Goal: Information Seeking & Learning: Check status

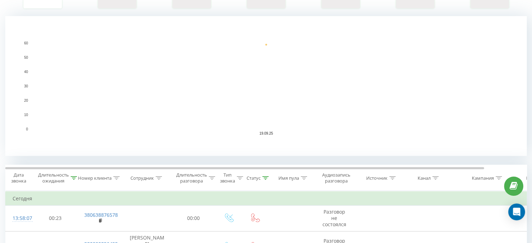
scroll to position [140, 0]
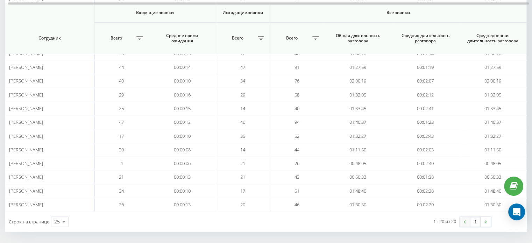
click at [468, 217] on link at bounding box center [465, 222] width 10 height 10
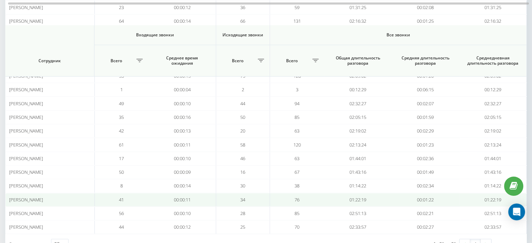
scroll to position [218, 0]
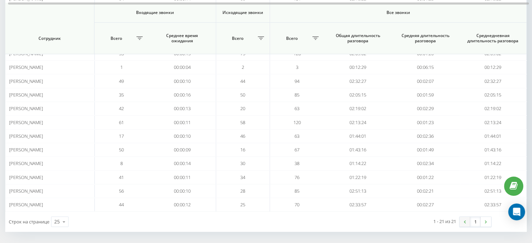
click at [466, 217] on link at bounding box center [465, 222] width 10 height 10
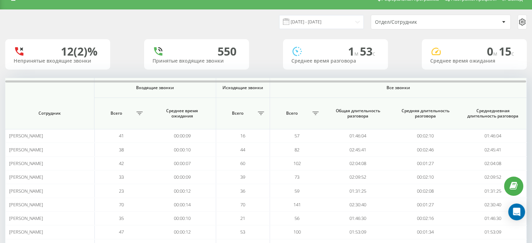
scroll to position [0, 0]
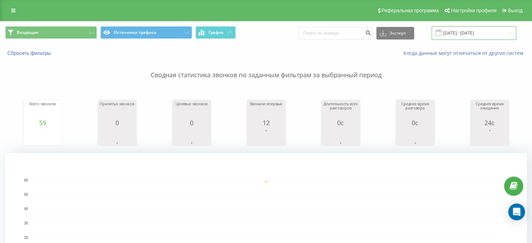
drag, startPoint x: 480, startPoint y: 30, endPoint x: 476, endPoint y: 35, distance: 7.0
click at [480, 30] on input "[DATE] - [DATE]" at bounding box center [474, 33] width 85 height 14
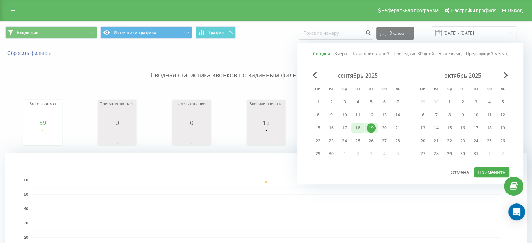
click at [354, 128] on div "18" at bounding box center [357, 128] width 9 height 9
click at [483, 172] on button "Применить" at bounding box center [491, 172] width 35 height 10
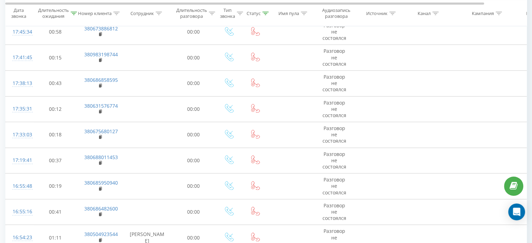
scroll to position [768, 0]
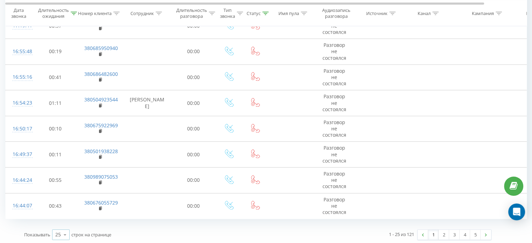
click at [59, 232] on div "25" at bounding box center [58, 234] width 6 height 7
click at [62, 223] on span "100" at bounding box center [59, 225] width 8 height 7
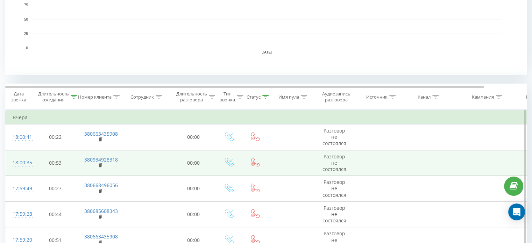
scroll to position [245, 0]
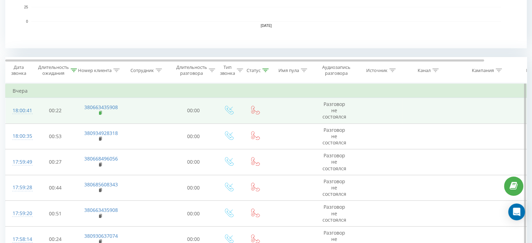
click at [100, 114] on rect at bounding box center [100, 113] width 2 height 3
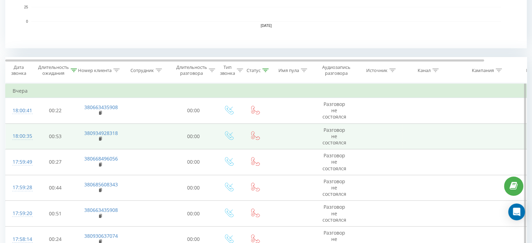
click at [98, 140] on td "380934928318" at bounding box center [99, 137] width 45 height 26
click at [101, 140] on rect at bounding box center [100, 139] width 2 height 3
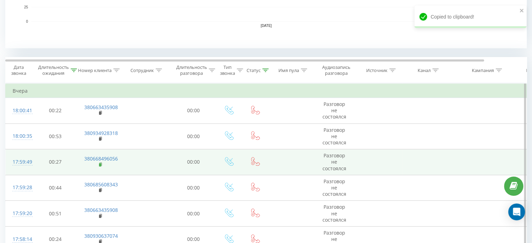
click at [101, 164] on icon at bounding box center [100, 163] width 2 height 3
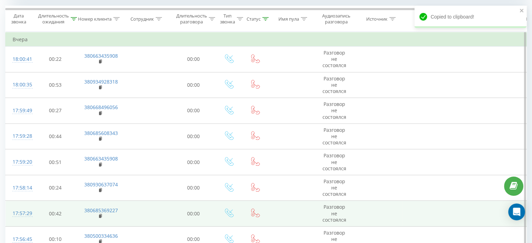
scroll to position [350, 0]
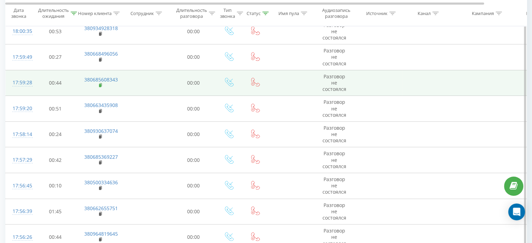
click at [102, 86] on icon at bounding box center [101, 85] width 4 height 5
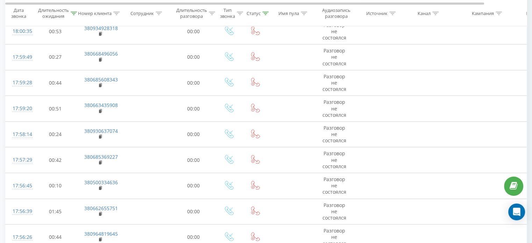
scroll to position [2701, 0]
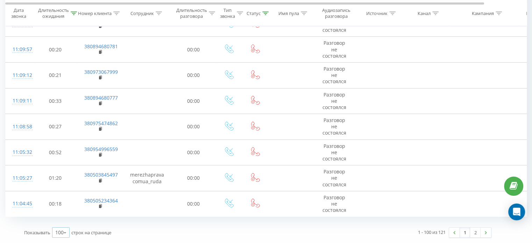
click at [64, 232] on icon at bounding box center [65, 233] width 10 height 14
click at [63, 201] on div "25" at bounding box center [60, 202] width 17 height 10
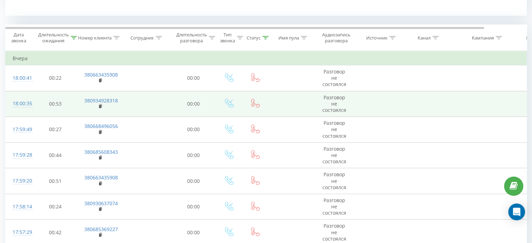
scroll to position [313, 0]
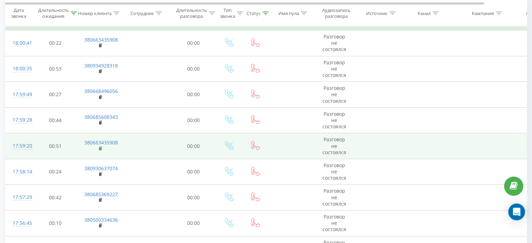
click at [100, 147] on rect at bounding box center [100, 148] width 2 height 3
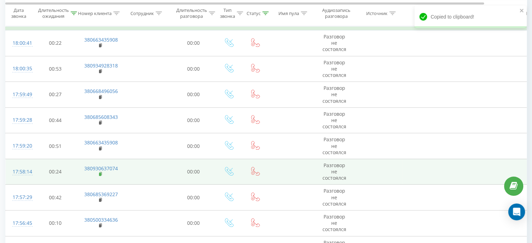
click at [99, 174] on rect at bounding box center [100, 174] width 2 height 3
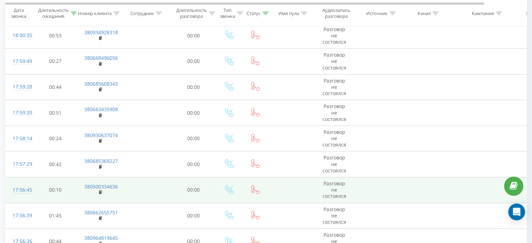
scroll to position [383, 0]
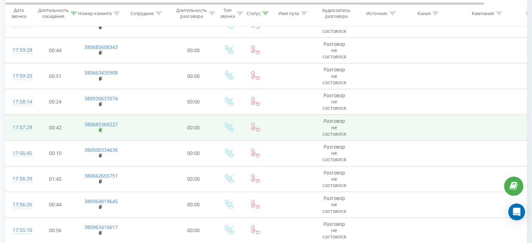
click at [99, 130] on rect at bounding box center [100, 130] width 2 height 3
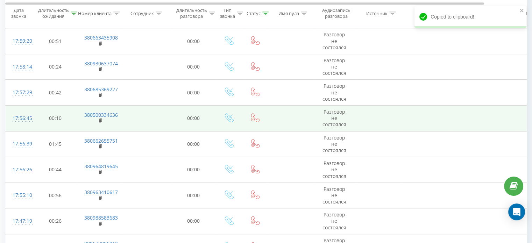
scroll to position [453, 0]
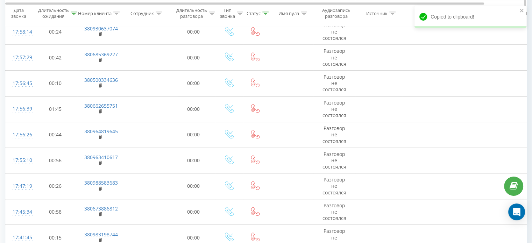
drag, startPoint x: 100, startPoint y: 84, endPoint x: 168, endPoint y: 10, distance: 100.3
click at [100, 84] on rect at bounding box center [100, 85] width 2 height 3
click at [519, 10] on div "Copied to clipboard!" at bounding box center [471, 17] width 112 height 22
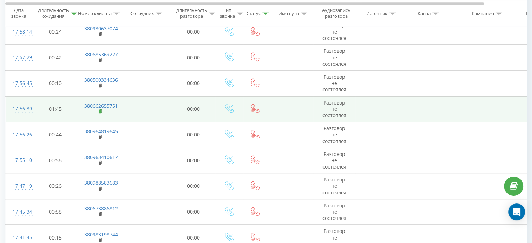
click at [101, 110] on icon at bounding box center [100, 111] width 2 height 3
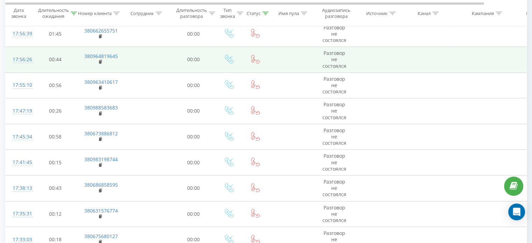
scroll to position [523, 0]
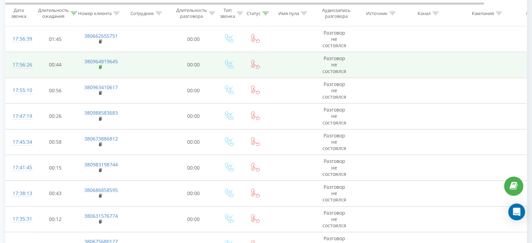
click at [99, 68] on rect at bounding box center [100, 67] width 2 height 3
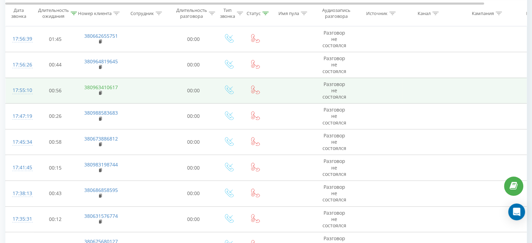
drag, startPoint x: 99, startPoint y: 92, endPoint x: 108, endPoint y: 85, distance: 10.5
click at [99, 92] on rect at bounding box center [100, 93] width 2 height 3
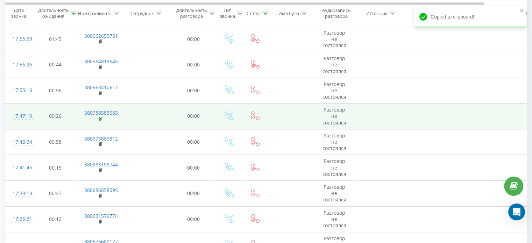
click at [100, 118] on rect at bounding box center [100, 119] width 2 height 3
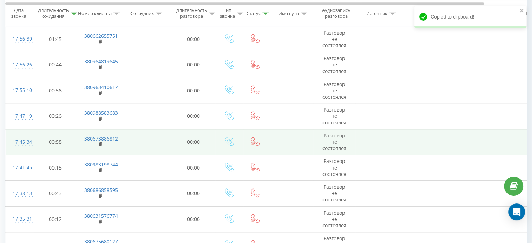
scroll to position [558, 0]
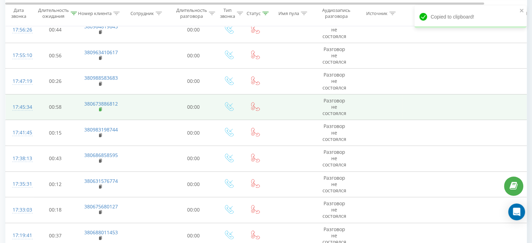
click at [100, 108] on rect at bounding box center [100, 109] width 2 height 3
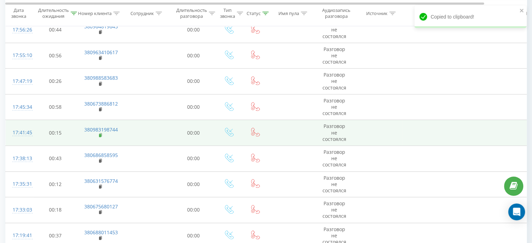
click at [100, 135] on rect at bounding box center [100, 135] width 2 height 3
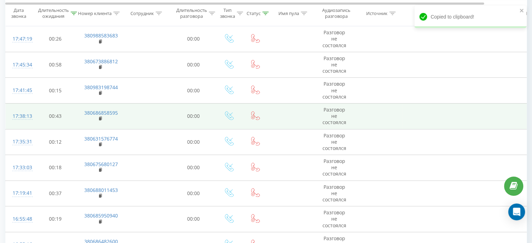
scroll to position [628, 0]
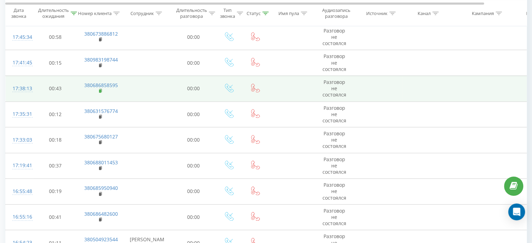
click at [101, 90] on rect at bounding box center [100, 91] width 2 height 3
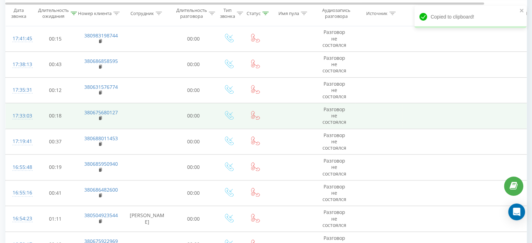
scroll to position [663, 0]
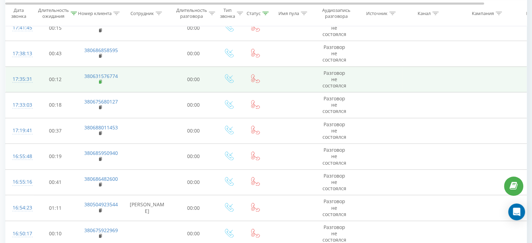
click at [100, 81] on rect at bounding box center [100, 81] width 2 height 3
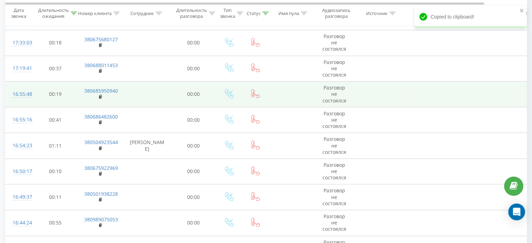
scroll to position [733, 0]
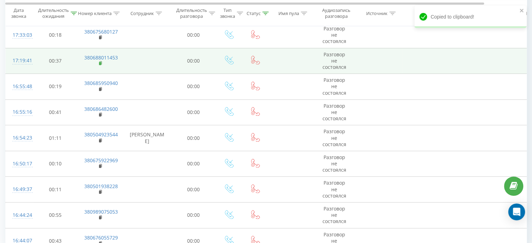
click at [101, 62] on rect at bounding box center [100, 63] width 2 height 3
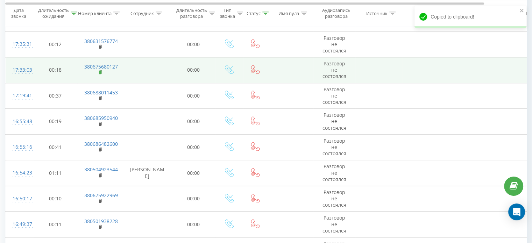
click at [99, 72] on rect at bounding box center [100, 72] width 2 height 3
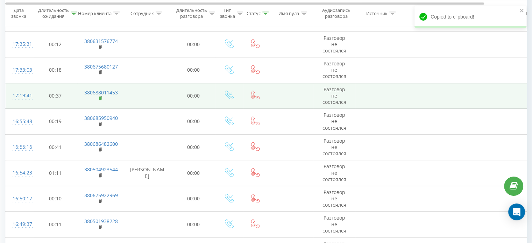
click at [100, 97] on rect at bounding box center [100, 98] width 2 height 3
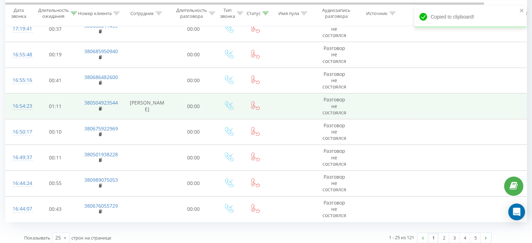
scroll to position [768, 0]
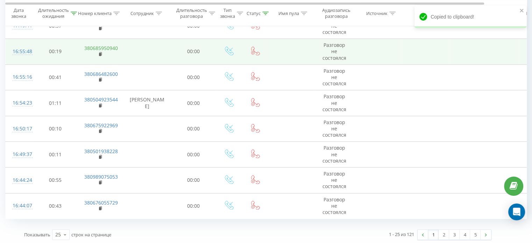
click at [100, 53] on rect at bounding box center [100, 53] width 2 height 3
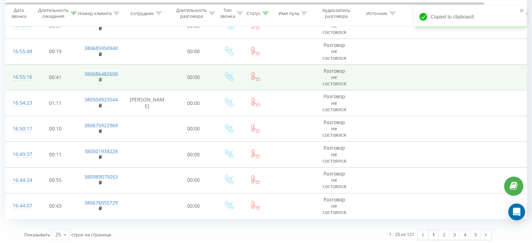
click at [99, 79] on rect at bounding box center [100, 79] width 2 height 3
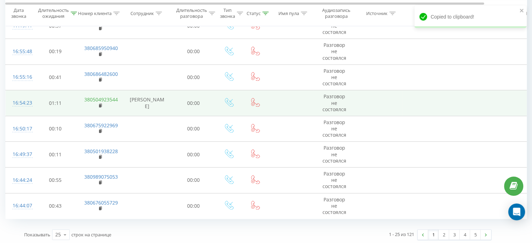
drag, startPoint x: 101, startPoint y: 104, endPoint x: 107, endPoint y: 98, distance: 8.4
click at [101, 104] on icon at bounding box center [100, 105] width 2 height 3
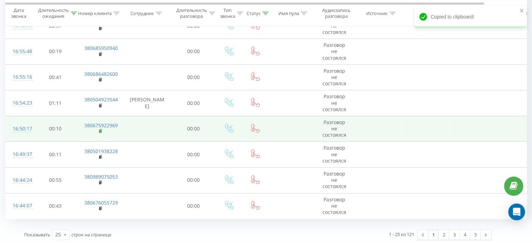
click at [99, 130] on rect at bounding box center [100, 131] width 2 height 3
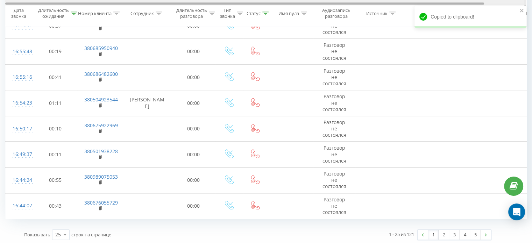
drag, startPoint x: 100, startPoint y: 155, endPoint x: 174, endPoint y: 5, distance: 167.5
click at [100, 156] on rect at bounding box center [100, 157] width 2 height 3
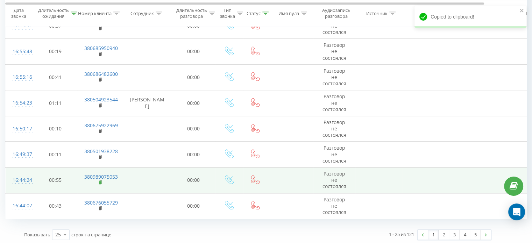
click at [100, 181] on rect at bounding box center [100, 182] width 2 height 3
click at [98, 182] on td "380989075053" at bounding box center [99, 181] width 45 height 26
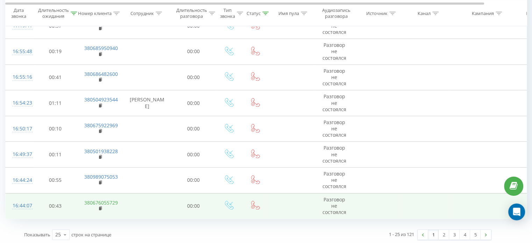
drag, startPoint x: 101, startPoint y: 205, endPoint x: 102, endPoint y: 201, distance: 3.9
click at [101, 206] on icon at bounding box center [100, 207] width 2 height 3
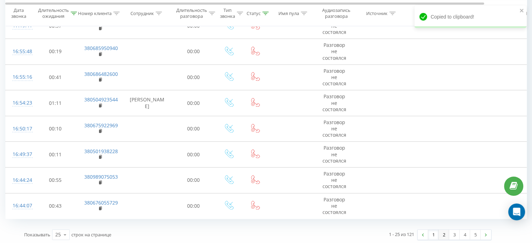
click at [443, 232] on link "2" at bounding box center [444, 235] width 10 height 10
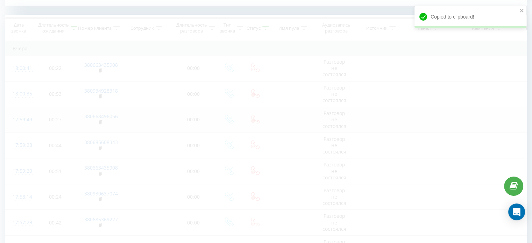
scroll to position [284, 0]
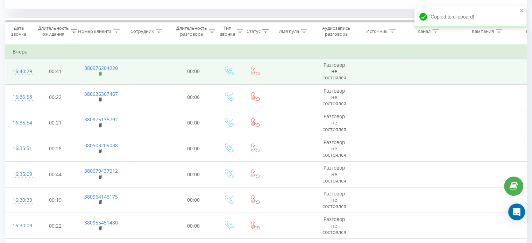
click at [101, 73] on rect at bounding box center [100, 73] width 2 height 3
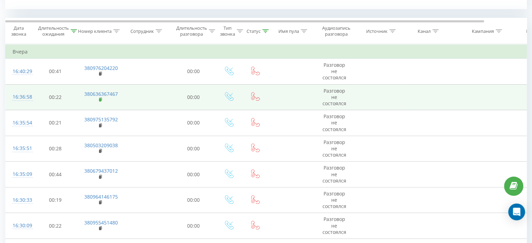
click at [100, 99] on rect at bounding box center [100, 99] width 2 height 3
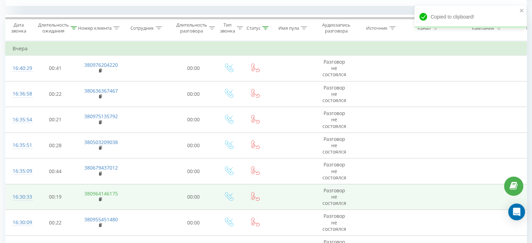
scroll to position [354, 0]
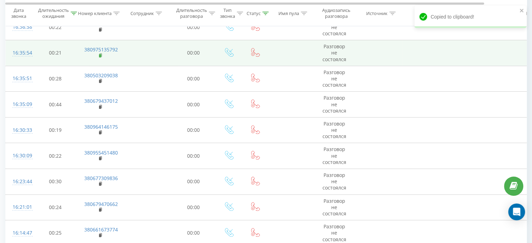
click at [101, 53] on icon at bounding box center [100, 54] width 2 height 3
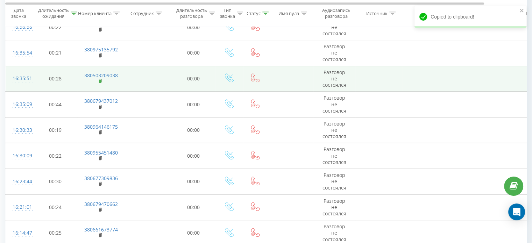
click at [100, 80] on rect at bounding box center [100, 81] width 2 height 3
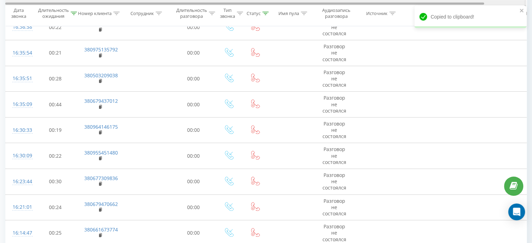
drag, startPoint x: 99, startPoint y: 106, endPoint x: 141, endPoint y: 3, distance: 111.3
click at [99, 106] on rect at bounding box center [100, 107] width 2 height 3
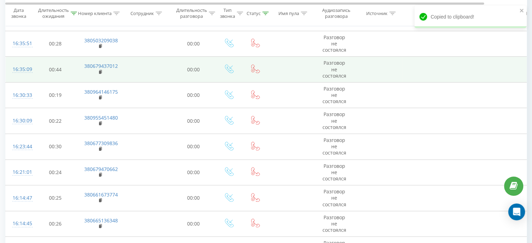
scroll to position [424, 0]
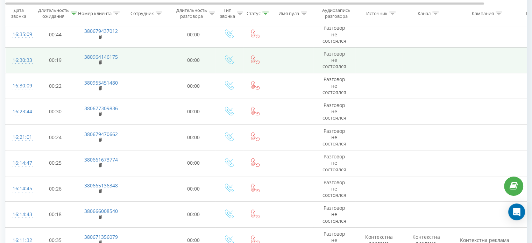
drag, startPoint x: 102, startPoint y: 62, endPoint x: 110, endPoint y: 51, distance: 13.4
click at [102, 62] on icon at bounding box center [101, 62] width 4 height 5
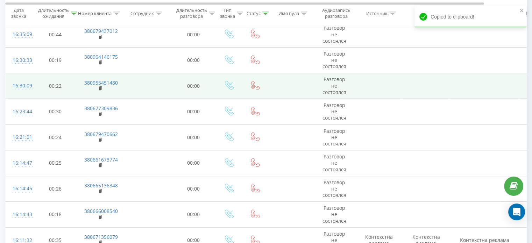
drag, startPoint x: 99, startPoint y: 86, endPoint x: 108, endPoint y: 75, distance: 13.7
click at [99, 87] on rect at bounding box center [100, 88] width 2 height 3
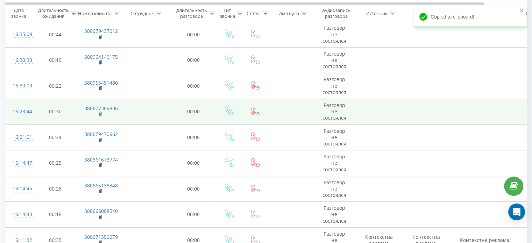
click at [99, 113] on rect at bounding box center [100, 114] width 2 height 3
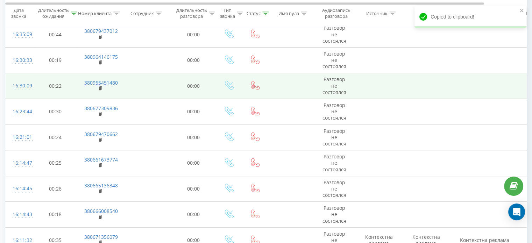
scroll to position [459, 0]
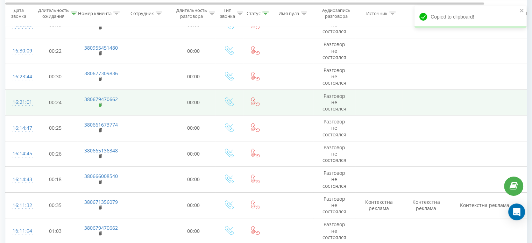
click at [100, 104] on rect at bounding box center [100, 105] width 2 height 3
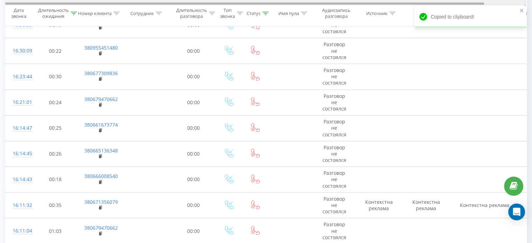
drag, startPoint x: 100, startPoint y: 129, endPoint x: 150, endPoint y: 2, distance: 137.0
click at [100, 129] on rect at bounding box center [100, 130] width 2 height 3
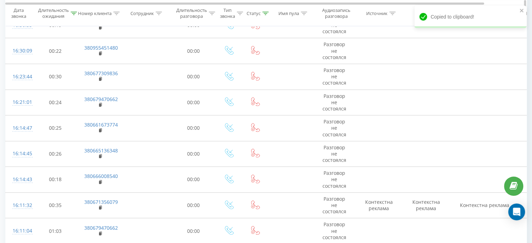
drag, startPoint x: 100, startPoint y: 130, endPoint x: 165, endPoint y: 24, distance: 124.7
click at [100, 130] on rect at bounding box center [100, 130] width 2 height 3
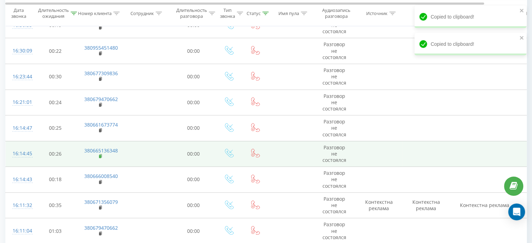
click at [100, 155] on rect at bounding box center [100, 156] width 2 height 3
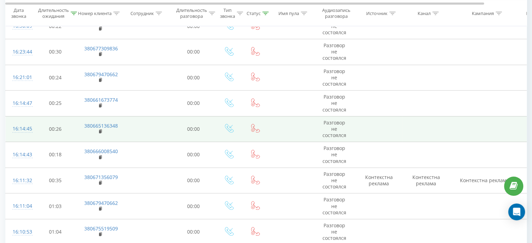
scroll to position [494, 0]
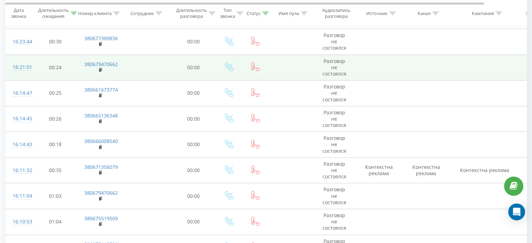
drag, startPoint x: 101, startPoint y: 147, endPoint x: 136, endPoint y: 69, distance: 85.2
click at [101, 147] on rect at bounding box center [100, 147] width 2 height 3
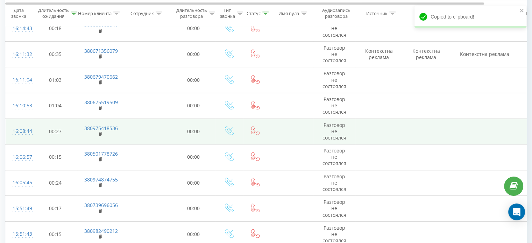
scroll to position [599, 0]
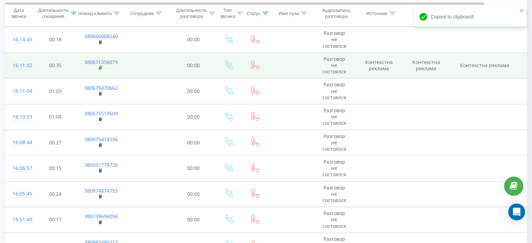
click at [100, 67] on rect at bounding box center [100, 67] width 2 height 3
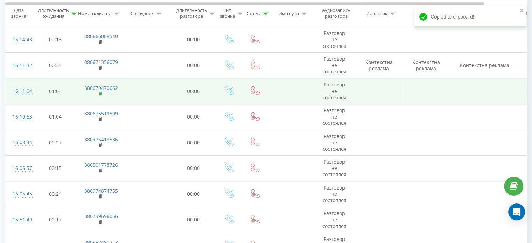
click at [100, 93] on rect at bounding box center [100, 93] width 2 height 3
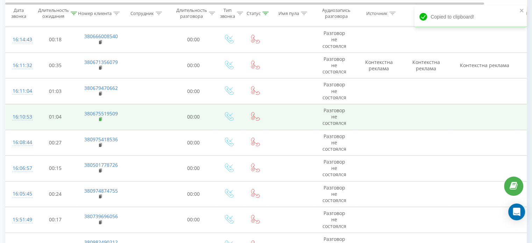
click at [101, 119] on icon at bounding box center [100, 118] width 2 height 3
click at [100, 119] on rect at bounding box center [100, 119] width 2 height 3
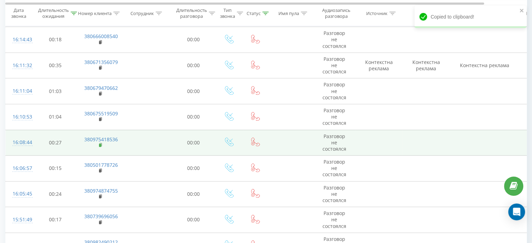
click at [101, 144] on rect at bounding box center [100, 145] width 2 height 3
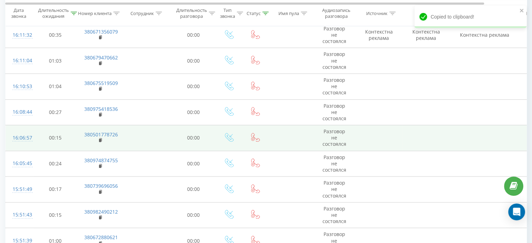
scroll to position [669, 0]
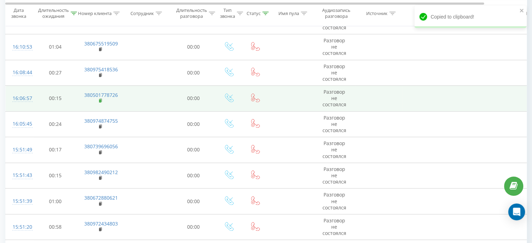
click at [99, 100] on rect at bounding box center [100, 100] width 2 height 3
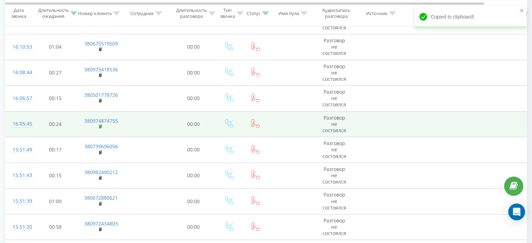
click at [101, 125] on rect at bounding box center [100, 126] width 2 height 3
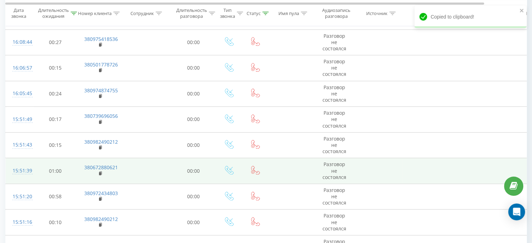
scroll to position [739, 0]
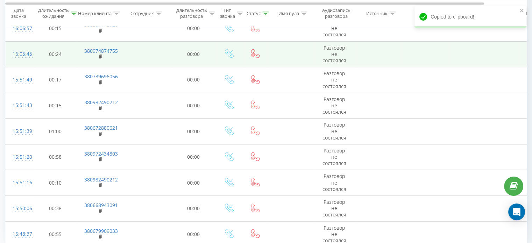
click at [100, 81] on rect at bounding box center [100, 82] width 2 height 3
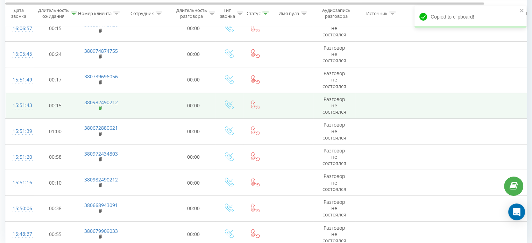
click at [99, 107] on rect at bounding box center [100, 108] width 2 height 3
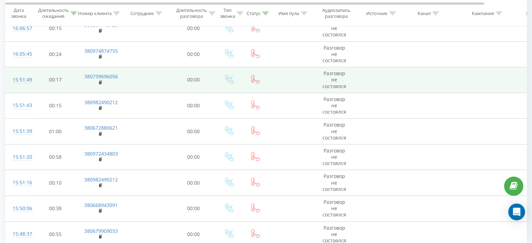
drag, startPoint x: 100, startPoint y: 133, endPoint x: 125, endPoint y: 67, distance: 70.3
click at [100, 133] on rect at bounding box center [100, 134] width 2 height 3
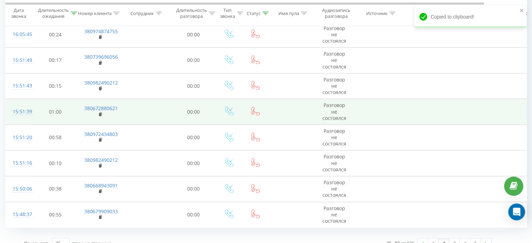
scroll to position [768, 0]
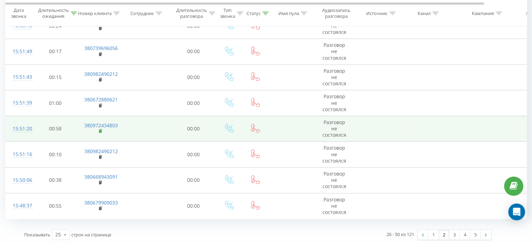
click at [101, 130] on rect at bounding box center [100, 131] width 2 height 3
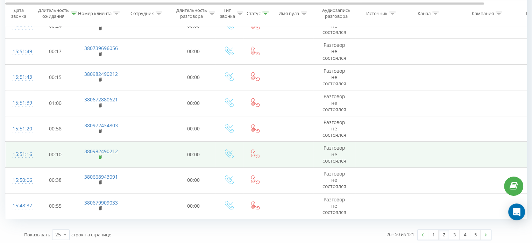
click at [100, 156] on rect at bounding box center [100, 157] width 2 height 3
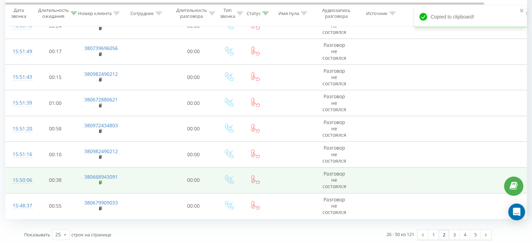
click at [100, 182] on rect at bounding box center [100, 182] width 2 height 3
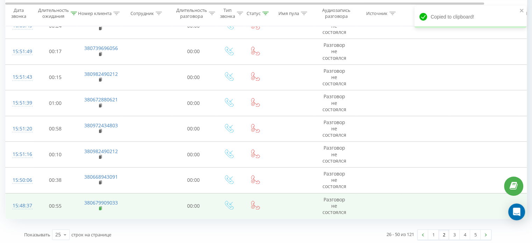
click at [99, 207] on rect at bounding box center [100, 208] width 2 height 3
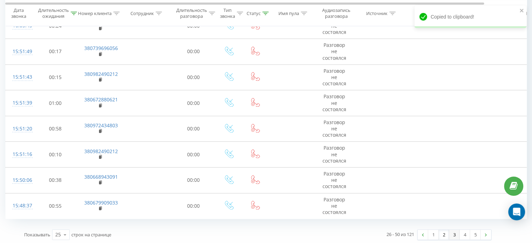
click at [452, 231] on link "3" at bounding box center [454, 235] width 10 height 10
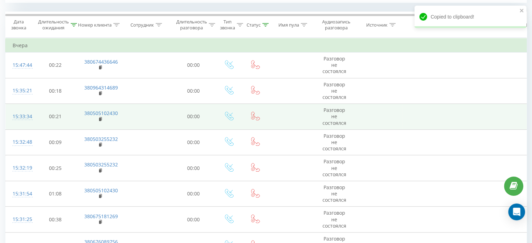
scroll to position [284, 0]
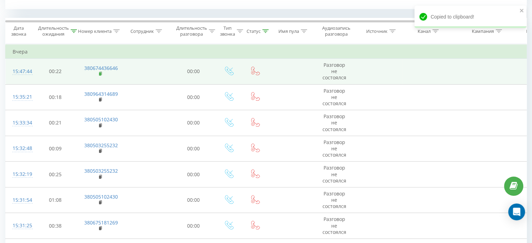
click at [101, 73] on icon at bounding box center [100, 73] width 2 height 3
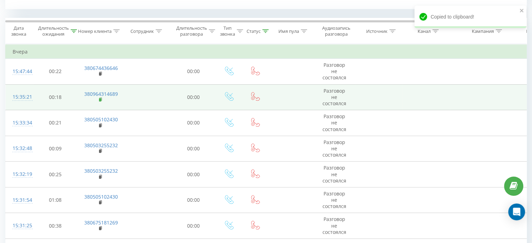
click at [100, 98] on rect at bounding box center [100, 99] width 2 height 3
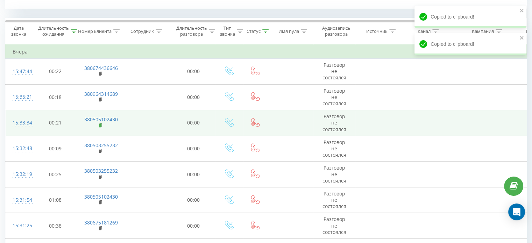
click at [100, 126] on rect at bounding box center [100, 125] width 2 height 3
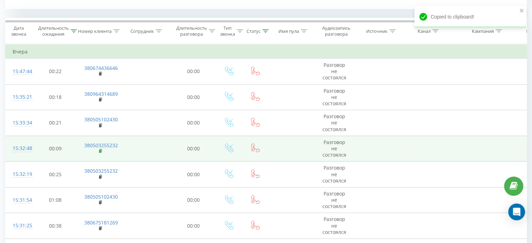
click at [100, 150] on rect at bounding box center [100, 151] width 2 height 3
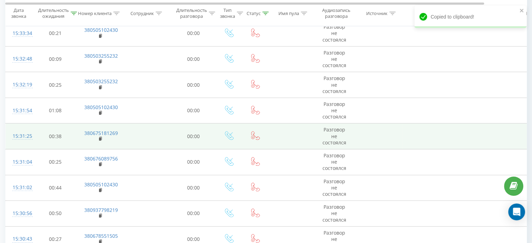
scroll to position [389, 0]
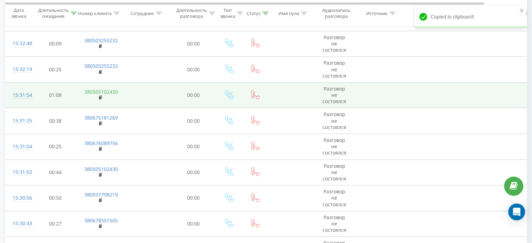
click at [99, 97] on rect at bounding box center [100, 97] width 2 height 3
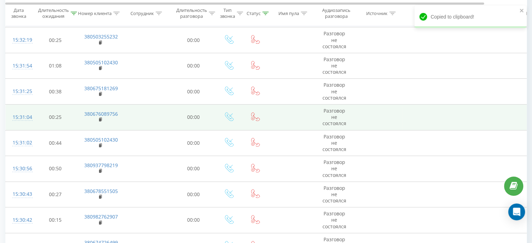
scroll to position [424, 0]
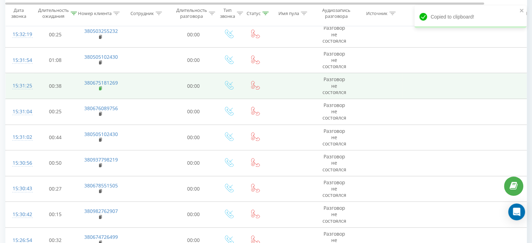
click at [101, 87] on rect at bounding box center [100, 88] width 2 height 3
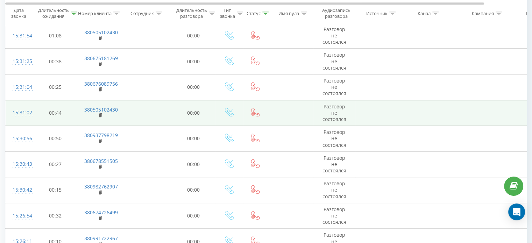
scroll to position [459, 0]
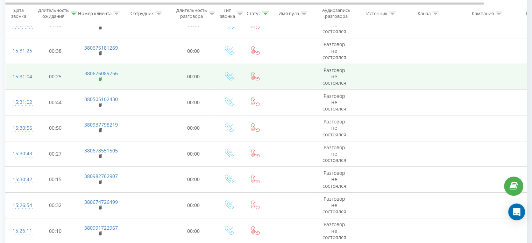
click at [99, 78] on rect at bounding box center [100, 79] width 2 height 3
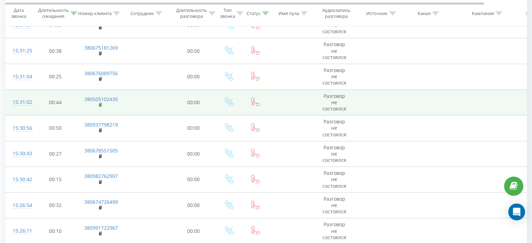
click at [100, 105] on rect at bounding box center [100, 105] width 2 height 3
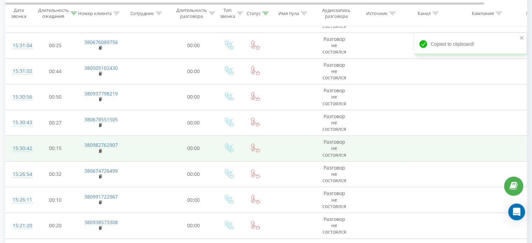
scroll to position [529, 0]
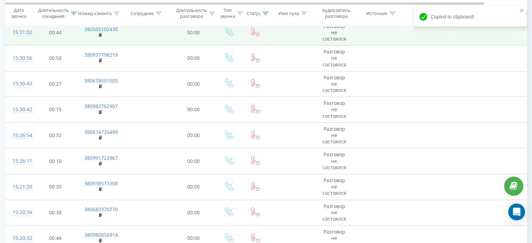
drag, startPoint x: 101, startPoint y: 60, endPoint x: 122, endPoint y: 28, distance: 38.5
click at [100, 59] on rect at bounding box center [100, 60] width 2 height 3
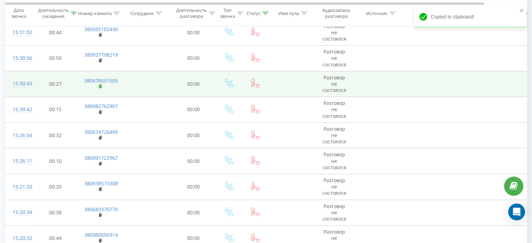
click at [100, 84] on icon at bounding box center [100, 85] width 2 height 3
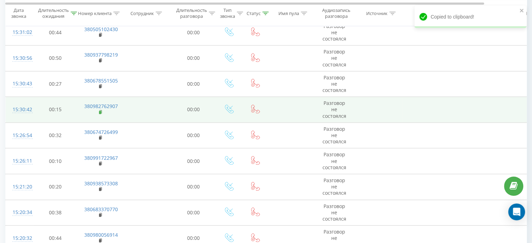
click at [99, 110] on icon at bounding box center [100, 111] width 2 height 3
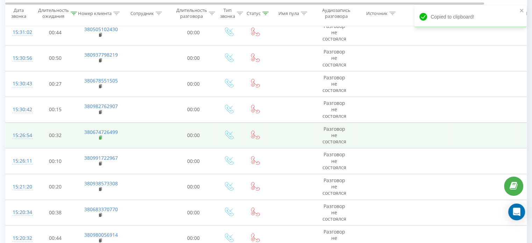
click at [99, 137] on rect at bounding box center [100, 137] width 2 height 3
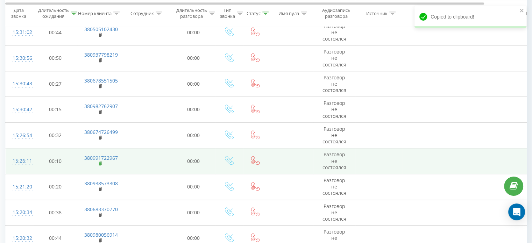
click at [101, 163] on rect at bounding box center [100, 163] width 2 height 3
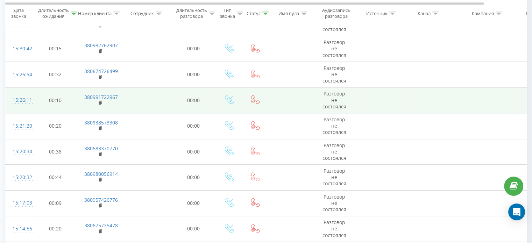
scroll to position [599, 0]
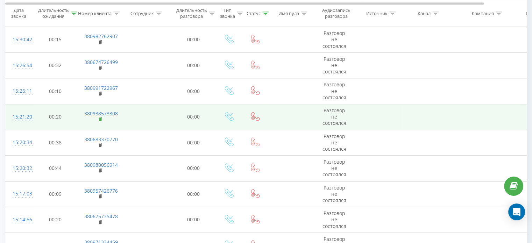
click at [101, 119] on icon at bounding box center [100, 118] width 2 height 3
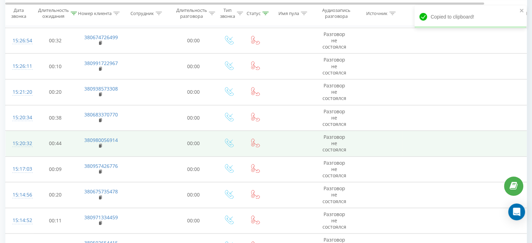
scroll to position [634, 0]
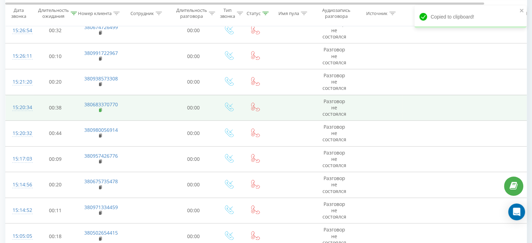
click at [99, 109] on rect at bounding box center [100, 110] width 2 height 3
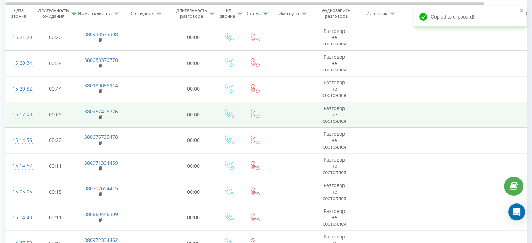
scroll to position [704, 0]
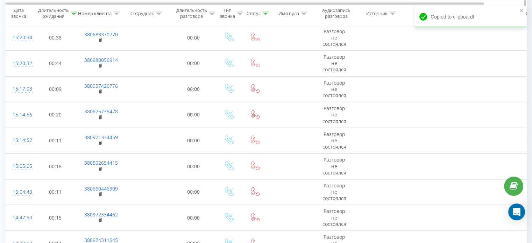
drag, startPoint x: 99, startPoint y: 63, endPoint x: 133, endPoint y: 9, distance: 63.2
click at [99, 63] on icon at bounding box center [101, 65] width 4 height 5
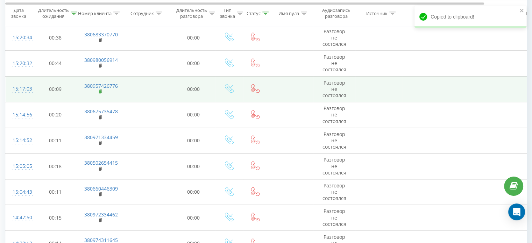
click at [100, 90] on rect at bounding box center [100, 91] width 2 height 3
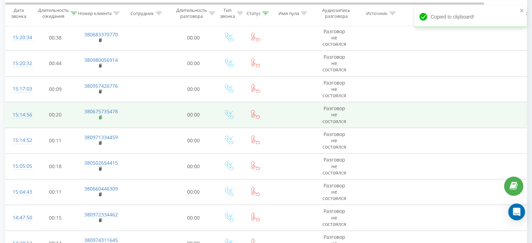
click at [100, 115] on icon at bounding box center [101, 117] width 4 height 5
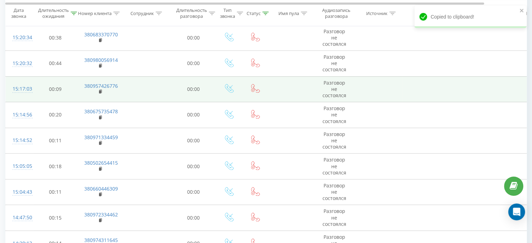
scroll to position [739, 0]
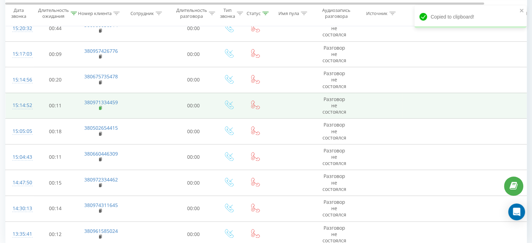
click at [100, 107] on rect at bounding box center [100, 108] width 2 height 3
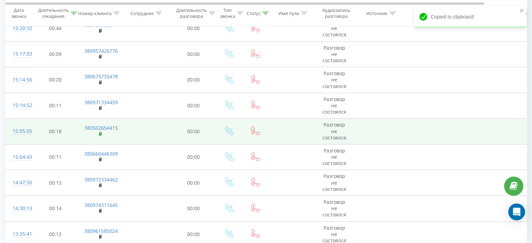
click at [100, 133] on rect at bounding box center [100, 134] width 2 height 3
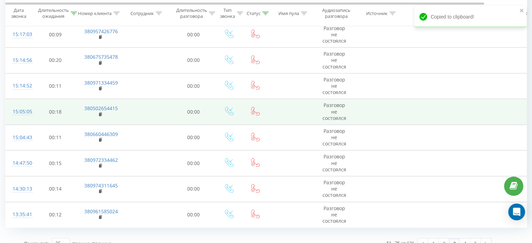
scroll to position [768, 0]
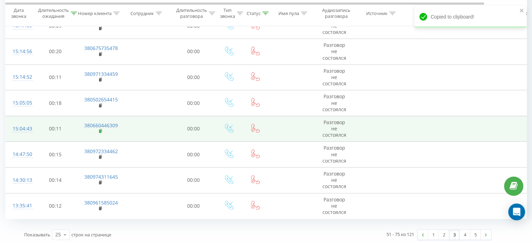
click at [99, 130] on rect at bounding box center [100, 131] width 2 height 3
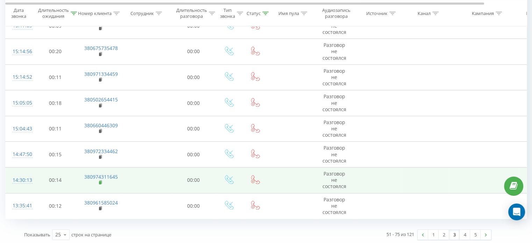
click at [100, 181] on rect at bounding box center [100, 182] width 2 height 3
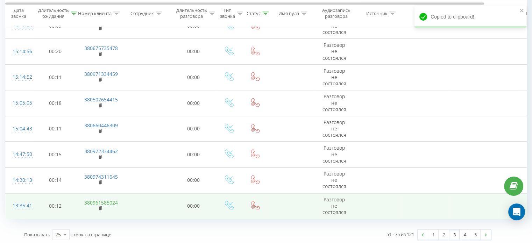
click at [100, 207] on rect at bounding box center [100, 208] width 2 height 3
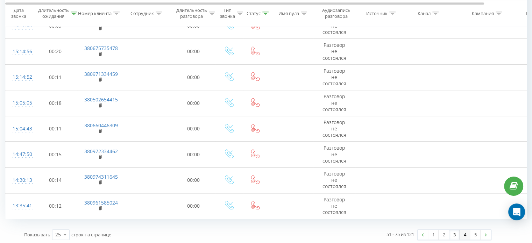
click at [467, 232] on link "4" at bounding box center [465, 235] width 10 height 10
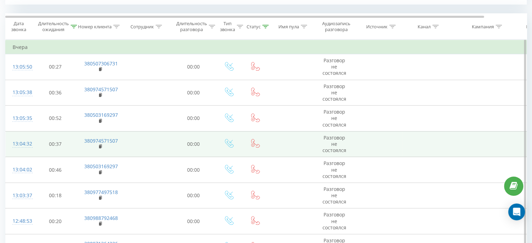
scroll to position [284, 0]
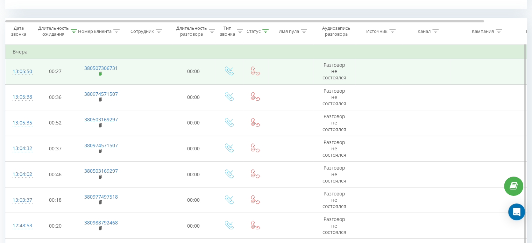
click at [99, 72] on rect at bounding box center [100, 73] width 2 height 3
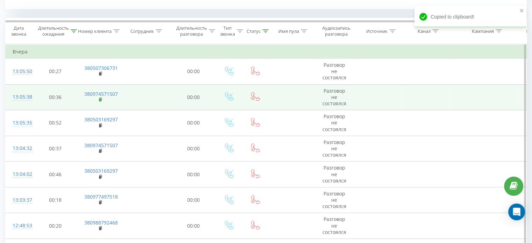
click at [99, 99] on rect at bounding box center [100, 99] width 2 height 3
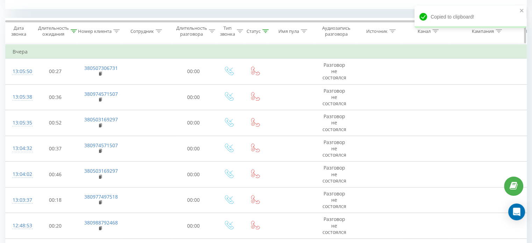
drag, startPoint x: 100, startPoint y: 125, endPoint x: 138, endPoint y: 31, distance: 101.3
click at [100, 125] on rect at bounding box center [100, 125] width 2 height 3
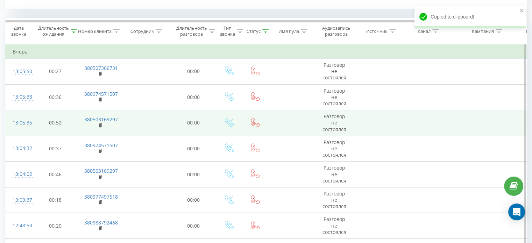
click at [98, 126] on td "380503169297" at bounding box center [99, 123] width 45 height 26
click at [100, 126] on rect at bounding box center [100, 125] width 2 height 3
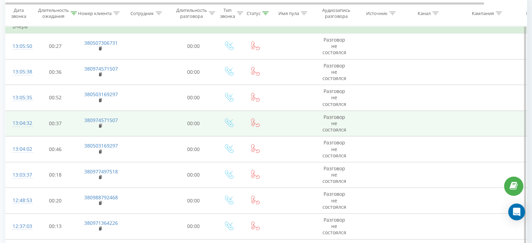
scroll to position [319, 0]
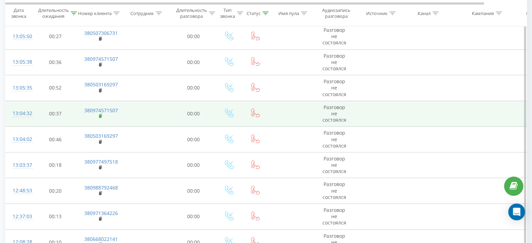
click at [100, 116] on rect at bounding box center [100, 116] width 2 height 3
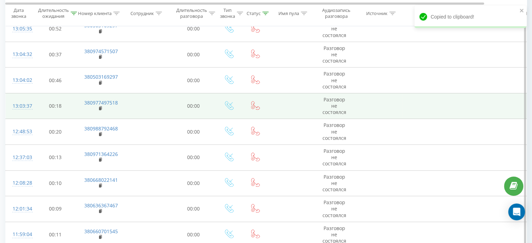
scroll to position [389, 0]
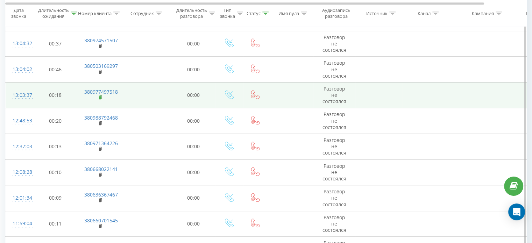
click at [100, 97] on rect at bounding box center [100, 97] width 2 height 3
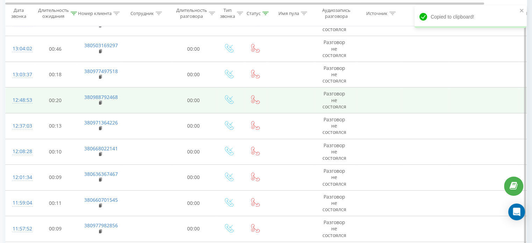
scroll to position [424, 0]
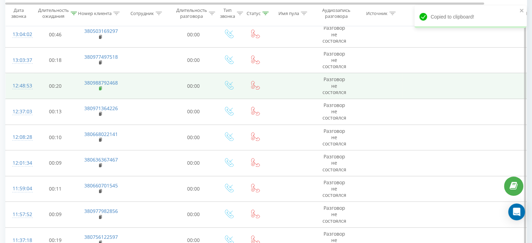
click at [99, 87] on rect at bounding box center [100, 88] width 2 height 3
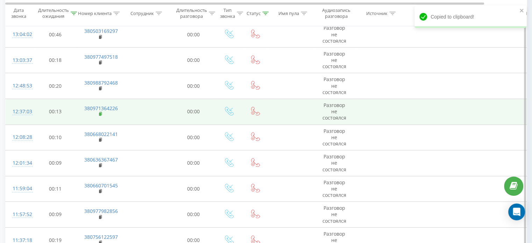
click at [99, 113] on rect at bounding box center [100, 114] width 2 height 3
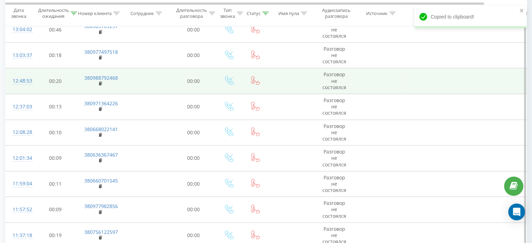
scroll to position [459, 0]
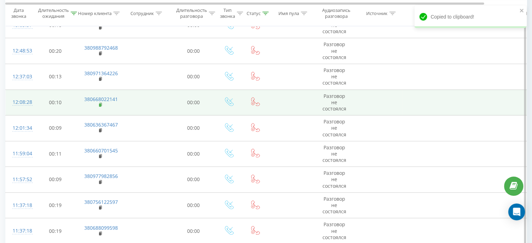
click at [100, 105] on rect at bounding box center [100, 105] width 2 height 3
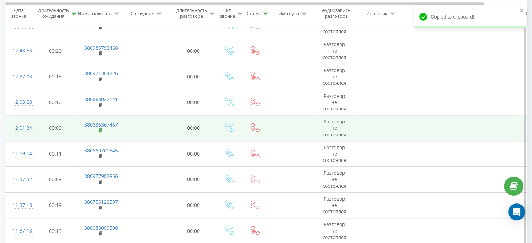
click at [101, 130] on rect at bounding box center [100, 130] width 2 height 3
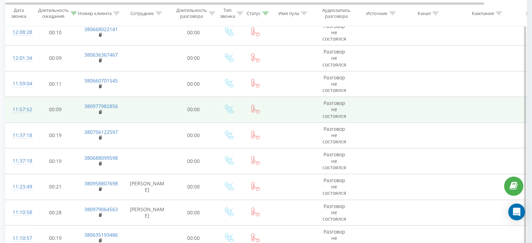
scroll to position [529, 0]
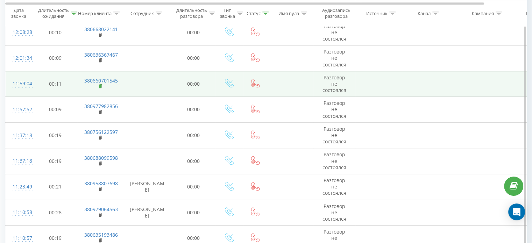
click at [99, 86] on rect at bounding box center [100, 86] width 2 height 3
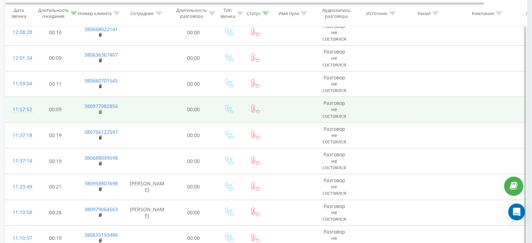
click at [99, 111] on rect at bounding box center [100, 112] width 2 height 3
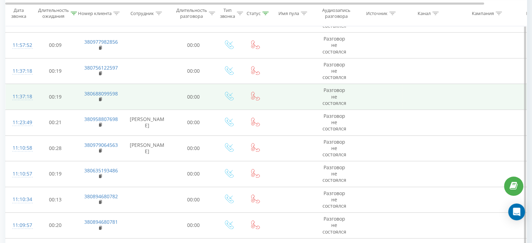
scroll to position [599, 0]
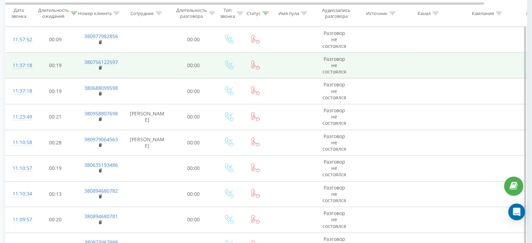
click at [98, 67] on td "380756122597" at bounding box center [99, 65] width 45 height 26
click at [100, 67] on rect at bounding box center [100, 67] width 2 height 3
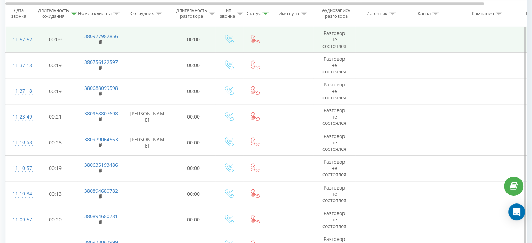
drag, startPoint x: 101, startPoint y: 92, endPoint x: 127, endPoint y: 50, distance: 49.7
click at [101, 92] on rect at bounding box center [100, 93] width 2 height 3
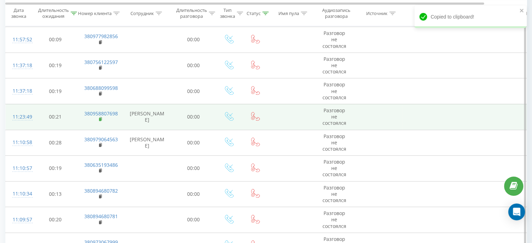
click at [99, 120] on icon at bounding box center [101, 119] width 4 height 5
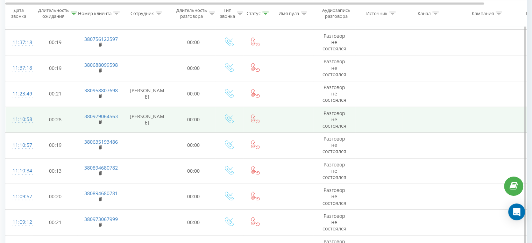
scroll to position [634, 0]
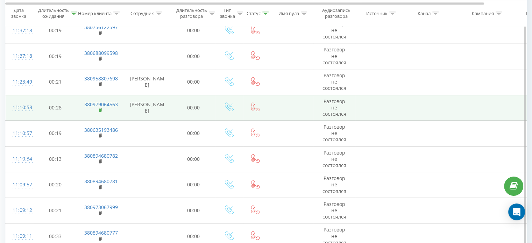
click at [101, 112] on rect at bounding box center [100, 110] width 2 height 3
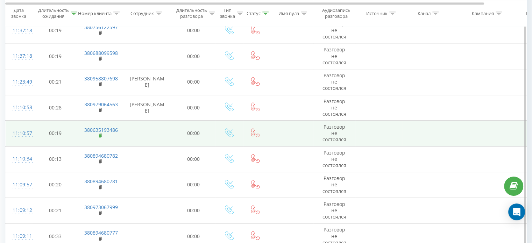
click at [99, 138] on rect at bounding box center [100, 135] width 2 height 3
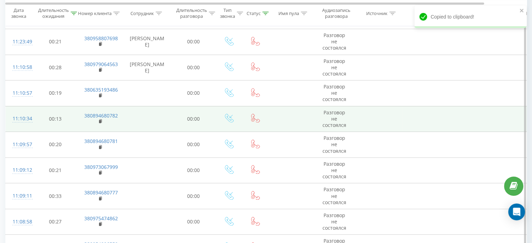
scroll to position [739, 0]
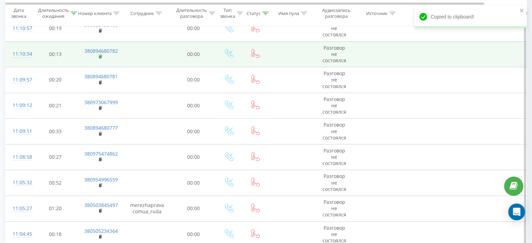
click at [101, 58] on rect at bounding box center [100, 56] width 2 height 3
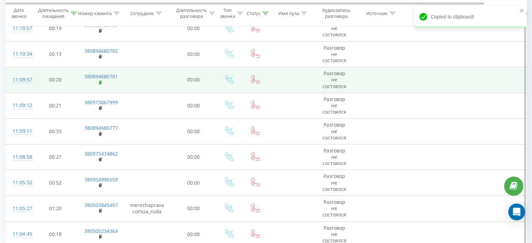
click at [100, 84] on rect at bounding box center [100, 82] width 2 height 3
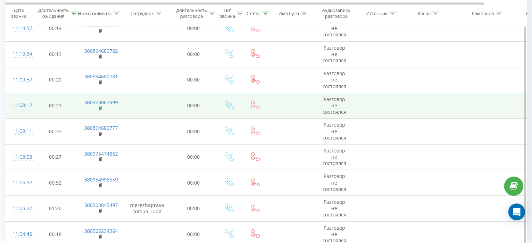
click at [100, 110] on rect at bounding box center [100, 108] width 2 height 3
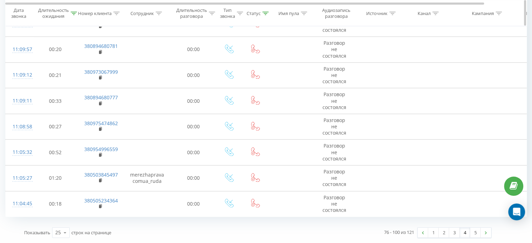
drag, startPoint x: 99, startPoint y: 104, endPoint x: 152, endPoint y: 18, distance: 100.7
click at [99, 104] on rect at bounding box center [100, 103] width 2 height 3
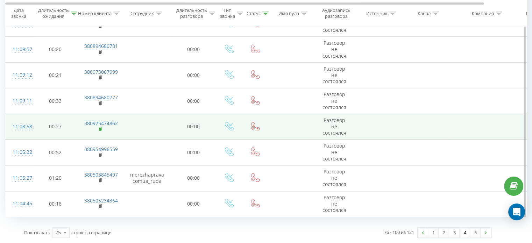
click at [101, 130] on icon at bounding box center [100, 128] width 2 height 3
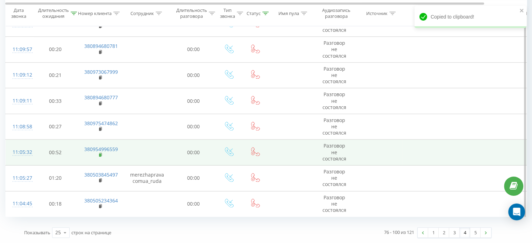
click at [100, 156] on rect at bounding box center [100, 155] width 2 height 3
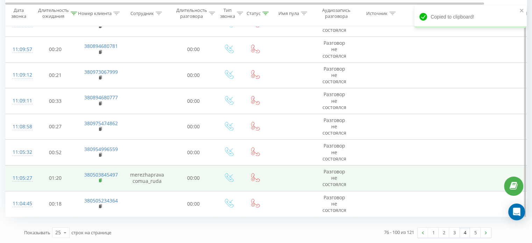
click at [100, 180] on rect at bounding box center [100, 180] width 2 height 3
click at [99, 182] on rect at bounding box center [100, 180] width 2 height 3
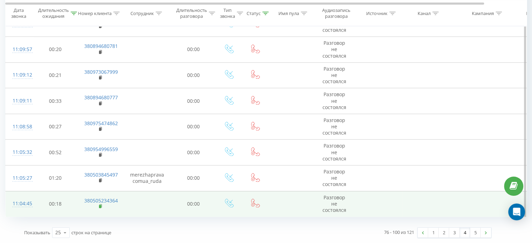
click at [99, 209] on icon at bounding box center [101, 206] width 4 height 5
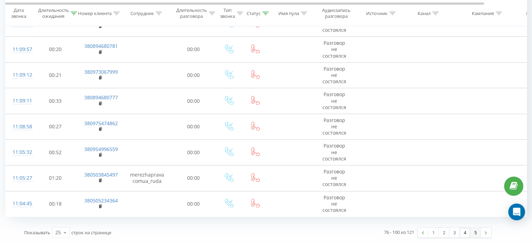
click at [476, 234] on link "5" at bounding box center [475, 233] width 10 height 10
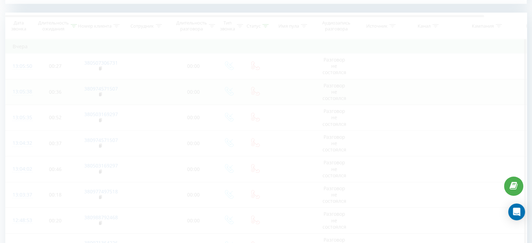
scroll to position [284, 0]
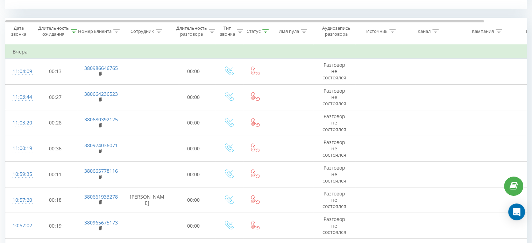
drag, startPoint x: 100, startPoint y: 72, endPoint x: 159, endPoint y: 8, distance: 87.0
click at [100, 72] on rect at bounding box center [100, 73] width 2 height 3
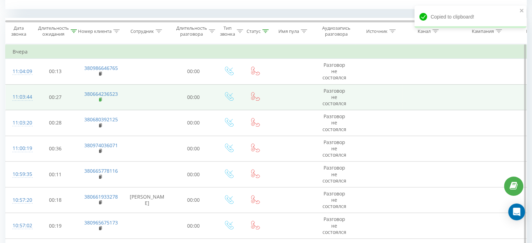
click at [100, 99] on rect at bounding box center [100, 99] width 2 height 3
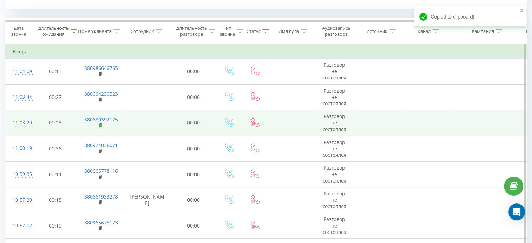
click at [100, 125] on rect at bounding box center [100, 125] width 2 height 3
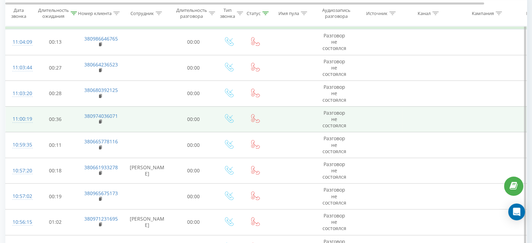
scroll to position [319, 0]
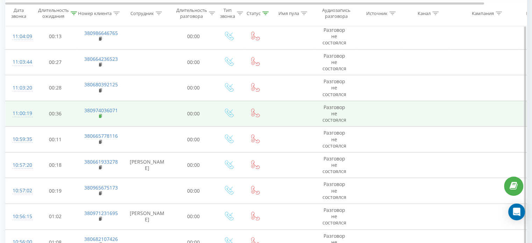
click at [101, 116] on rect at bounding box center [100, 116] width 2 height 3
click at [99, 118] on span at bounding box center [101, 116] width 4 height 7
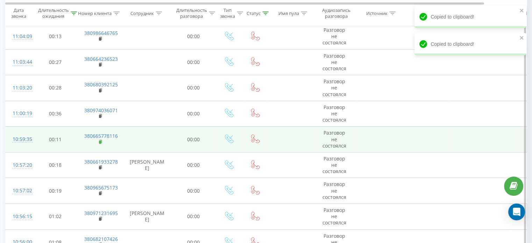
click at [99, 141] on rect at bounding box center [100, 142] width 2 height 3
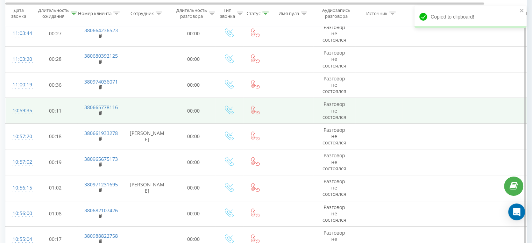
scroll to position [354, 0]
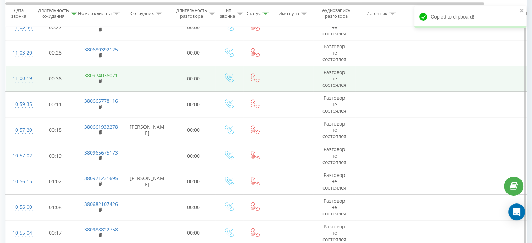
drag, startPoint x: 99, startPoint y: 106, endPoint x: 117, endPoint y: 75, distance: 35.1
click at [99, 106] on rect at bounding box center [100, 107] width 2 height 3
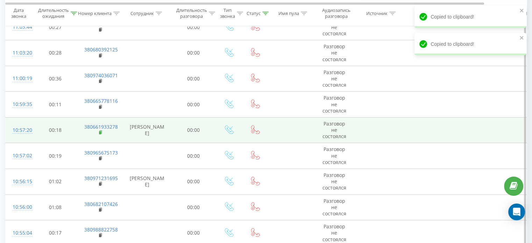
click at [100, 132] on rect at bounding box center [100, 132] width 2 height 3
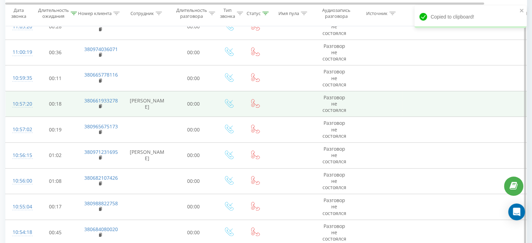
scroll to position [389, 0]
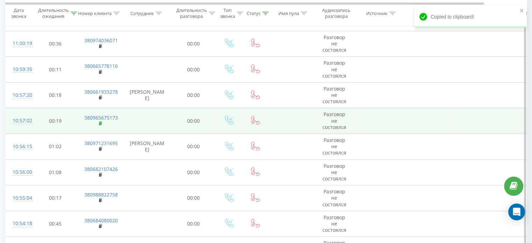
click at [99, 124] on rect at bounding box center [100, 123] width 2 height 3
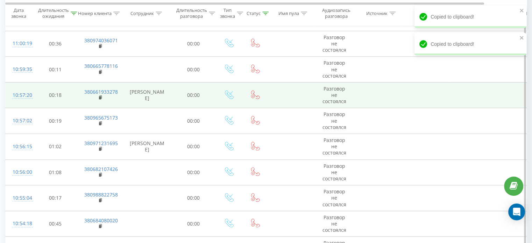
scroll to position [459, 0]
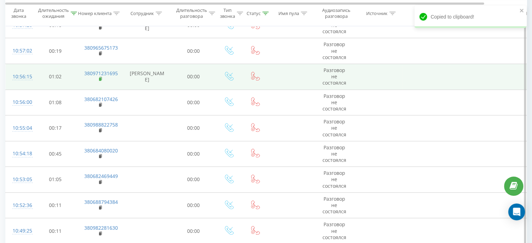
click at [99, 78] on rect at bounding box center [100, 79] width 2 height 3
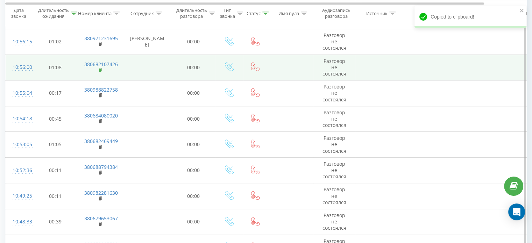
click at [100, 69] on rect at bounding box center [100, 70] width 2 height 3
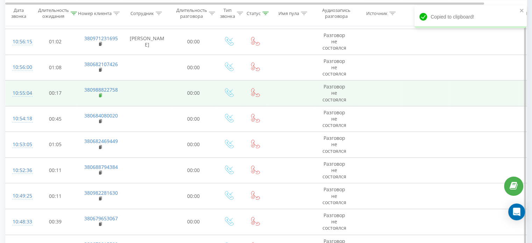
click at [100, 95] on rect at bounding box center [100, 95] width 2 height 3
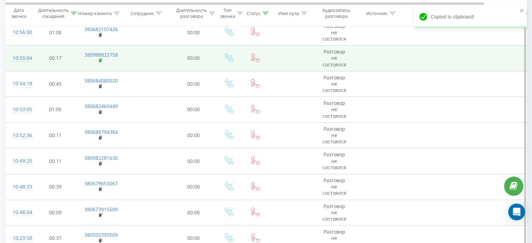
click at [101, 60] on rect at bounding box center [100, 60] width 2 height 3
drag, startPoint x: 99, startPoint y: 86, endPoint x: 119, endPoint y: 51, distance: 40.6
click at [99, 86] on rect at bounding box center [100, 86] width 2 height 3
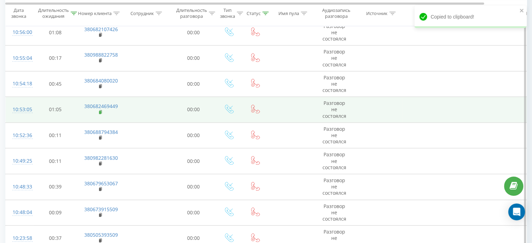
click at [101, 112] on rect at bounding box center [100, 112] width 2 height 3
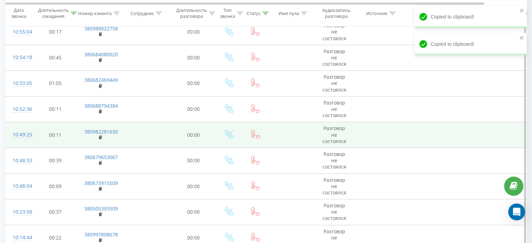
scroll to position [564, 0]
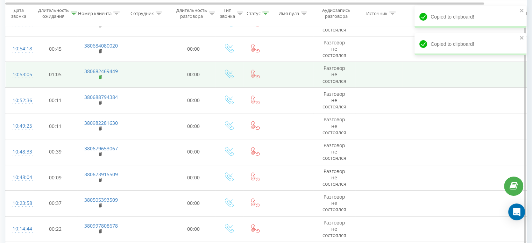
click at [99, 76] on rect at bounding box center [100, 77] width 2 height 3
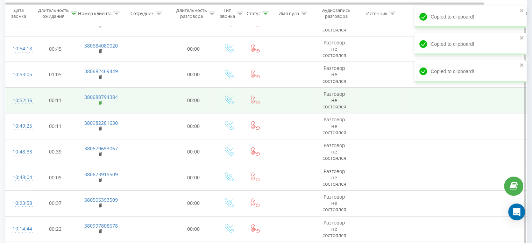
click at [101, 101] on icon at bounding box center [100, 102] width 2 height 3
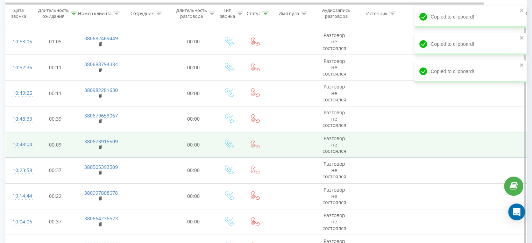
scroll to position [634, 0]
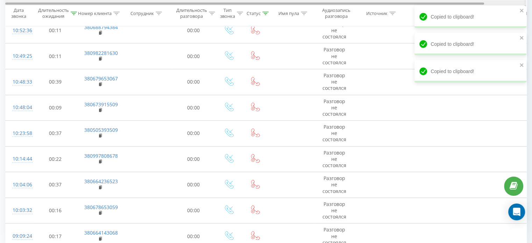
drag, startPoint x: 101, startPoint y: 58, endPoint x: 142, endPoint y: 0, distance: 71.0
click at [101, 58] on rect at bounding box center [100, 58] width 2 height 3
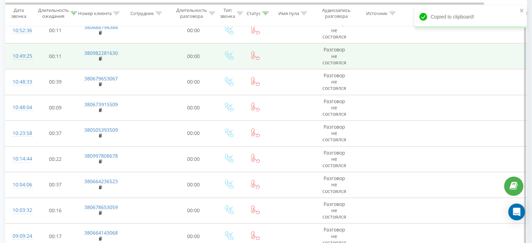
drag, startPoint x: 100, startPoint y: 85, endPoint x: 132, endPoint y: 42, distance: 53.1
click at [100, 85] on icon at bounding box center [101, 84] width 4 height 5
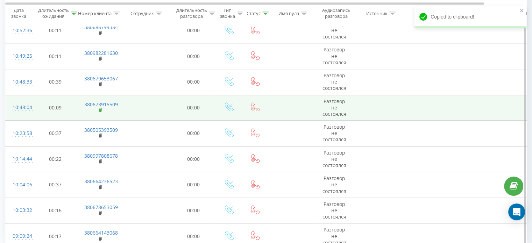
click at [101, 109] on rect at bounding box center [100, 110] width 2 height 3
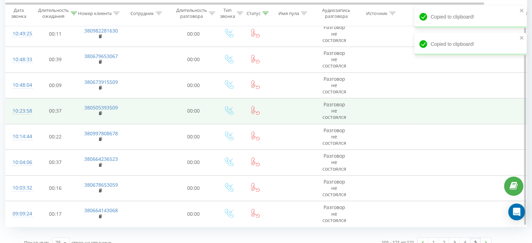
scroll to position [665, 0]
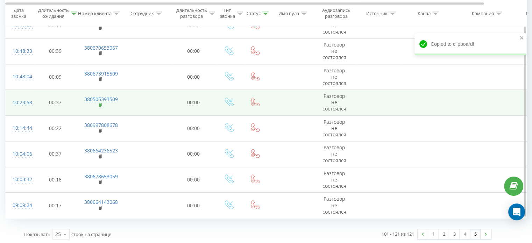
click at [100, 104] on rect at bounding box center [100, 105] width 2 height 3
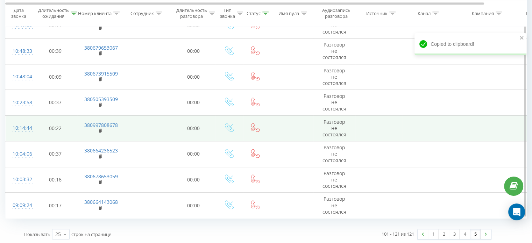
click at [98, 131] on td "380997808678" at bounding box center [99, 128] width 45 height 26
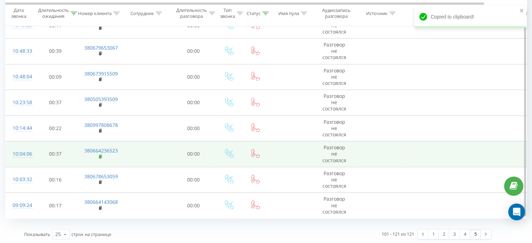
click at [100, 157] on icon at bounding box center [101, 156] width 4 height 5
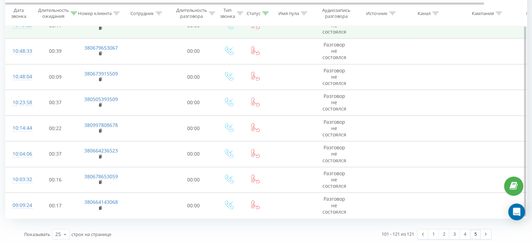
drag, startPoint x: 100, startPoint y: 179, endPoint x: 159, endPoint y: 30, distance: 159.8
click at [100, 180] on icon at bounding box center [101, 182] width 4 height 5
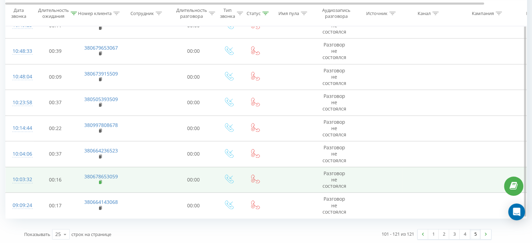
click at [100, 181] on rect at bounding box center [100, 182] width 2 height 3
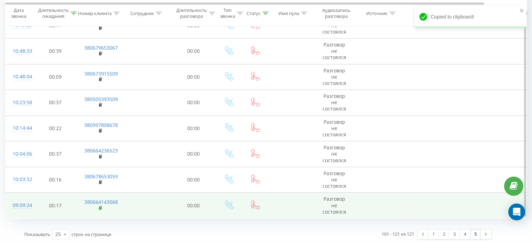
click at [99, 207] on rect at bounding box center [100, 208] width 2 height 3
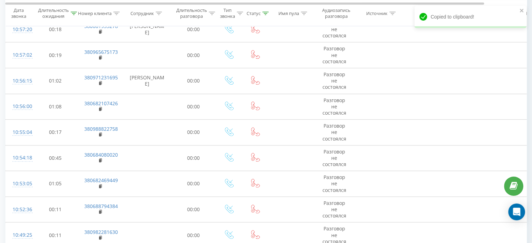
scroll to position [0, 0]
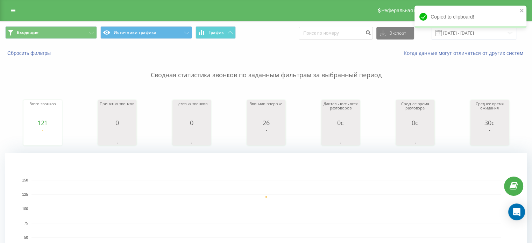
click at [453, 32] on div "Copied to clipboard!" at bounding box center [471, 19] width 112 height 27
click at [453, 28] on div "Copied to clipboard!" at bounding box center [471, 19] width 112 height 27
click at [522, 10] on icon "close" at bounding box center [521, 10] width 3 height 3
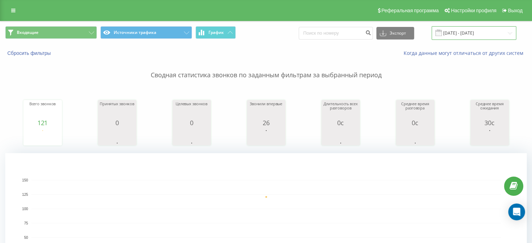
click at [459, 38] on input "18.09.2025 - 18.09.2025" at bounding box center [474, 33] width 85 height 14
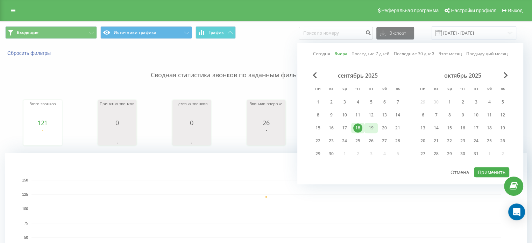
click at [374, 130] on div "19" at bounding box center [371, 128] width 9 height 9
click at [490, 169] on button "Применить" at bounding box center [491, 172] width 35 height 10
type input "[DATE] - [DATE]"
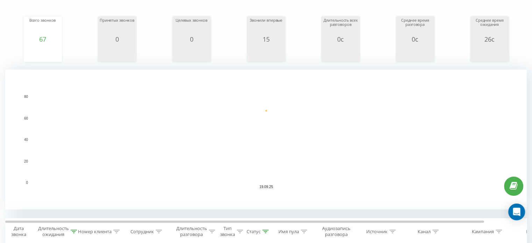
scroll to position [140, 0]
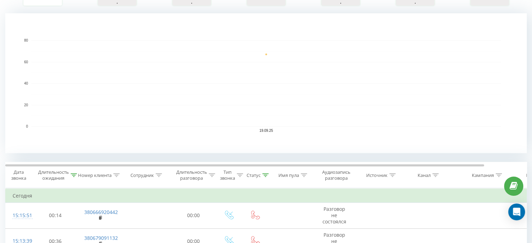
click at [37, 114] on rect "A chart." at bounding box center [266, 83] width 470 height 86
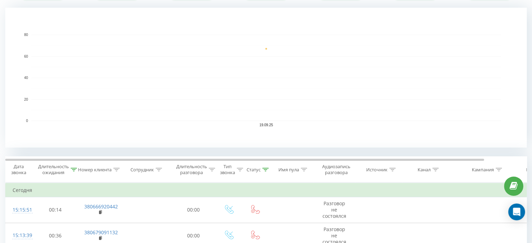
scroll to position [774, 0]
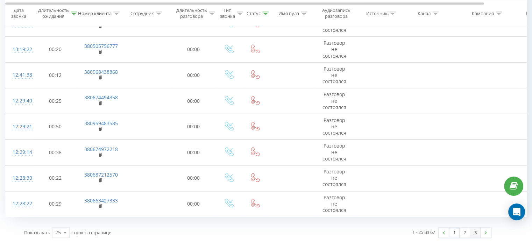
click at [478, 232] on link "3" at bounding box center [475, 233] width 10 height 10
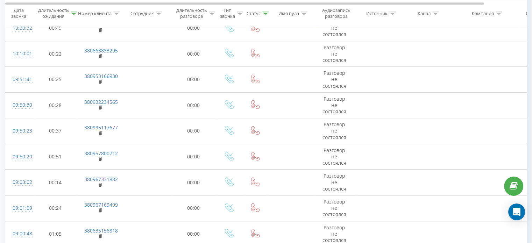
scroll to position [562, 0]
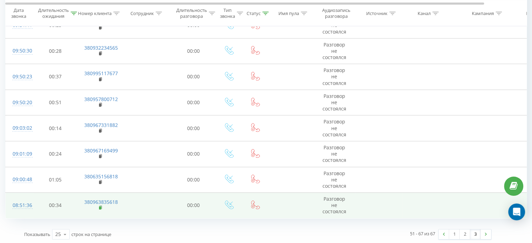
click at [99, 207] on rect at bounding box center [100, 207] width 2 height 3
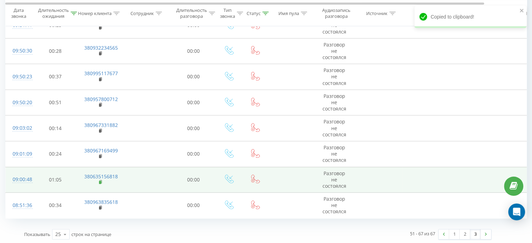
click at [98, 181] on td "380635156818" at bounding box center [99, 180] width 45 height 26
click at [100, 181] on rect at bounding box center [100, 182] width 2 height 3
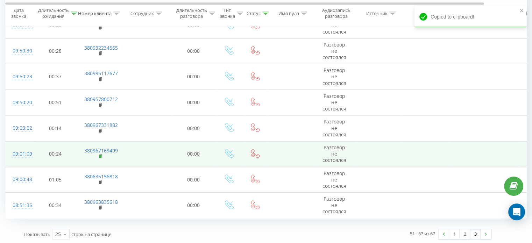
click at [101, 155] on icon at bounding box center [100, 155] width 2 height 3
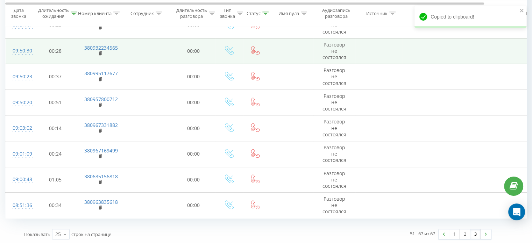
drag, startPoint x: 100, startPoint y: 103, endPoint x: 136, endPoint y: 41, distance: 71.4
click at [100, 104] on rect at bounding box center [100, 105] width 2 height 3
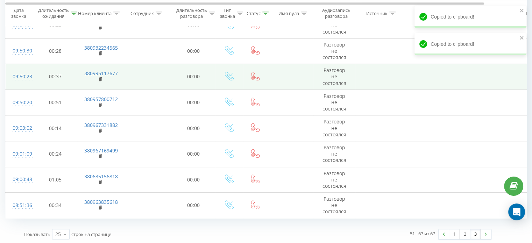
drag, startPoint x: 100, startPoint y: 77, endPoint x: 109, endPoint y: 66, distance: 14.4
click at [100, 78] on rect at bounding box center [100, 79] width 2 height 3
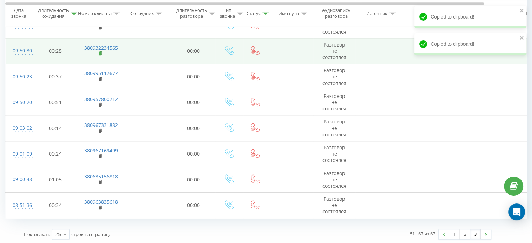
click at [100, 52] on rect at bounding box center [100, 53] width 2 height 3
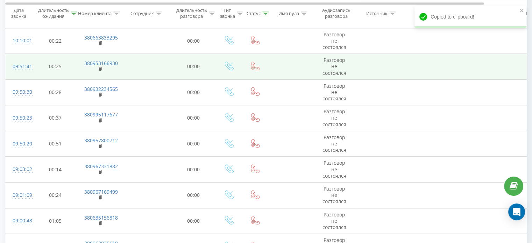
scroll to position [492, 0]
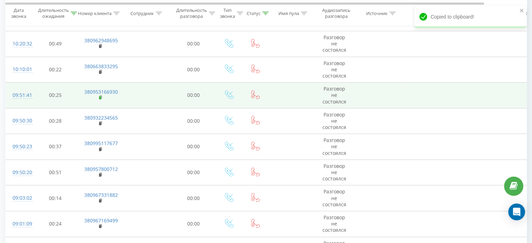
click at [100, 98] on rect at bounding box center [100, 97] width 2 height 3
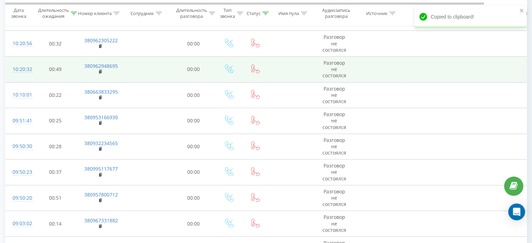
scroll to position [457, 0]
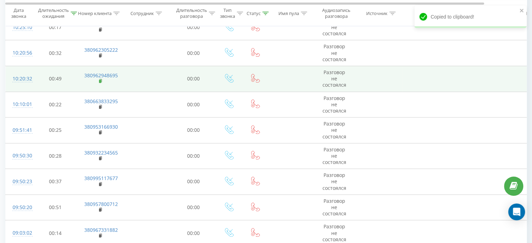
click at [101, 81] on rect at bounding box center [100, 81] width 2 height 3
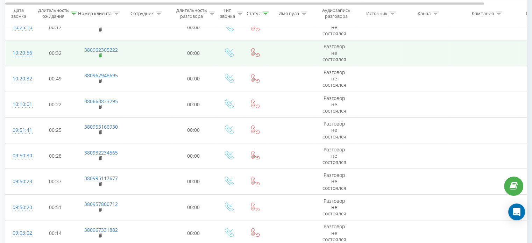
click at [99, 54] on rect at bounding box center [100, 55] width 2 height 3
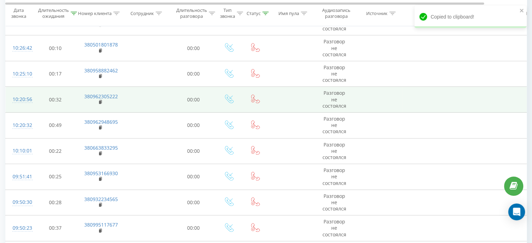
scroll to position [387, 0]
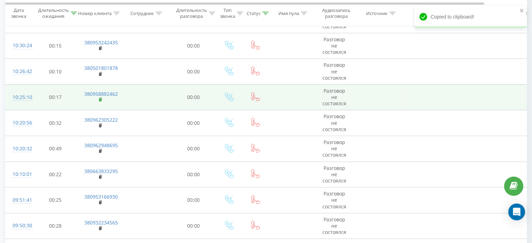
click at [100, 100] on rect at bounding box center [100, 99] width 2 height 3
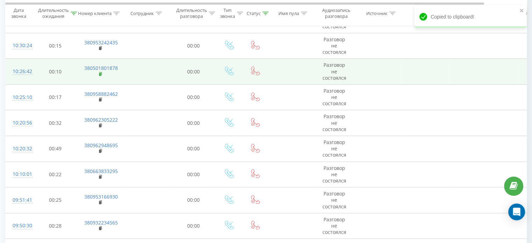
click at [100, 73] on rect at bounding box center [100, 74] width 2 height 3
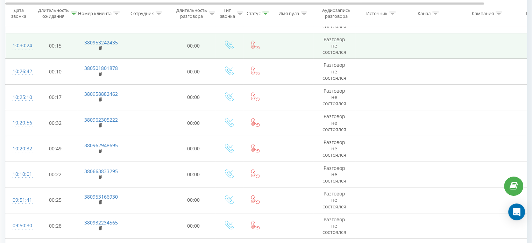
click at [96, 48] on td "380953242435" at bounding box center [99, 46] width 45 height 26
click at [99, 48] on rect at bounding box center [100, 48] width 2 height 3
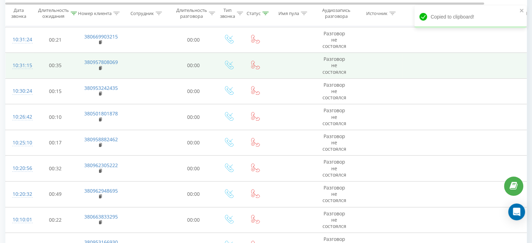
scroll to position [317, 0]
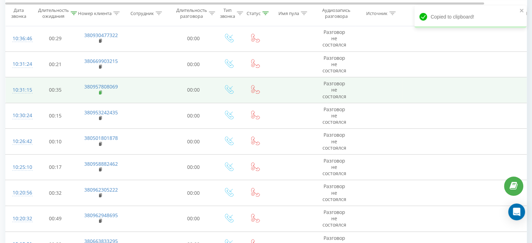
click at [99, 93] on rect at bounding box center [100, 92] width 2 height 3
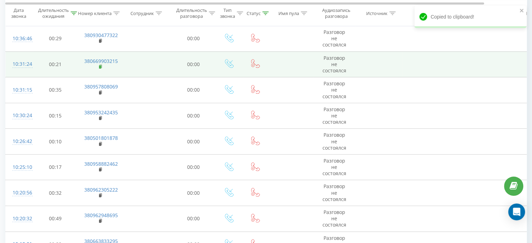
click at [101, 65] on rect at bounding box center [100, 66] width 2 height 3
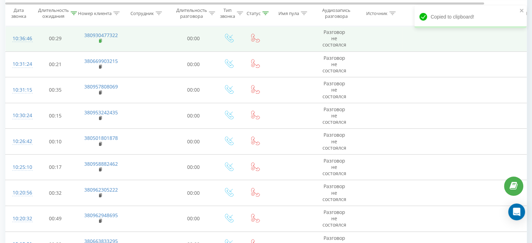
click at [99, 41] on rect at bounding box center [100, 41] width 2 height 3
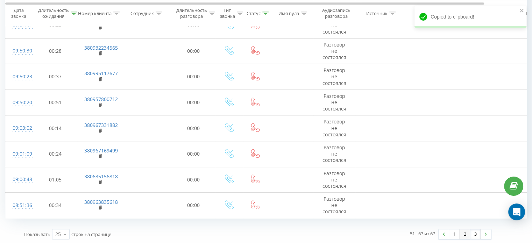
click at [462, 230] on link "2" at bounding box center [465, 235] width 10 height 10
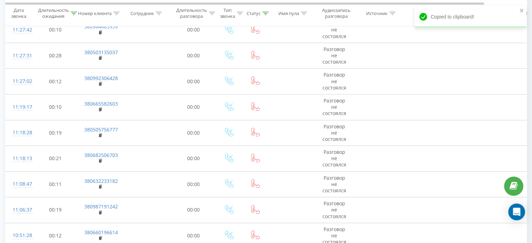
scroll to position [768, 0]
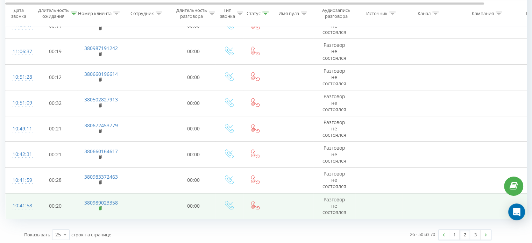
click at [99, 207] on rect at bounding box center [100, 208] width 2 height 3
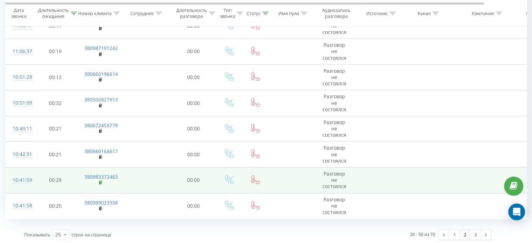
click at [101, 181] on icon at bounding box center [100, 182] width 2 height 3
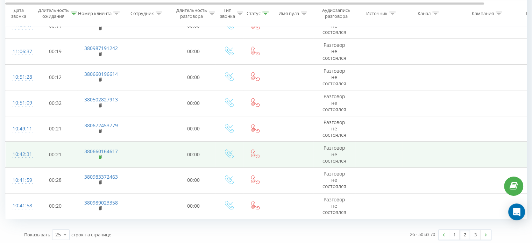
click at [101, 156] on rect at bounding box center [100, 157] width 2 height 3
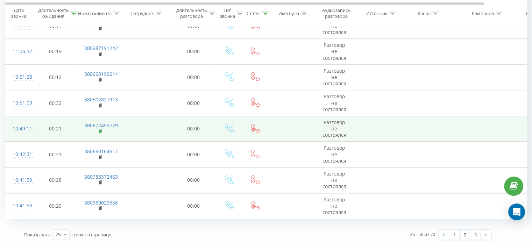
click at [100, 130] on rect at bounding box center [100, 131] width 2 height 3
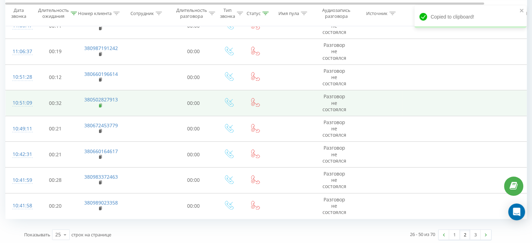
click at [99, 105] on rect at bounding box center [100, 105] width 2 height 3
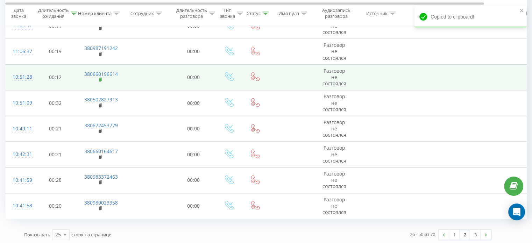
click at [100, 79] on rect at bounding box center [100, 79] width 2 height 3
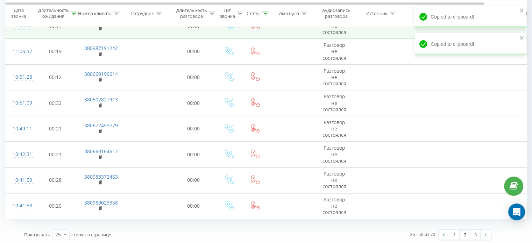
drag, startPoint x: 102, startPoint y: 53, endPoint x: 112, endPoint y: 32, distance: 23.5
click at [102, 53] on icon at bounding box center [101, 54] width 4 height 5
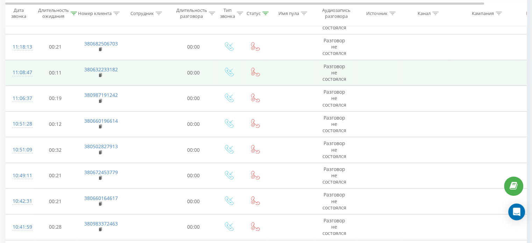
scroll to position [698, 0]
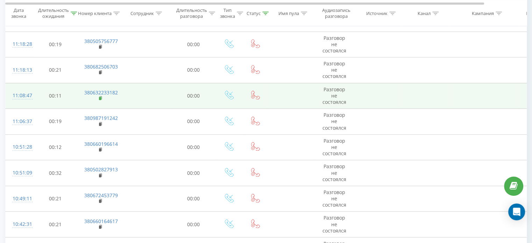
click at [100, 97] on rect at bounding box center [100, 98] width 2 height 3
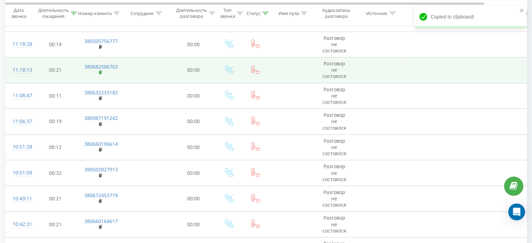
click at [98, 71] on td "380682506703" at bounding box center [99, 70] width 45 height 26
click at [101, 71] on icon at bounding box center [100, 71] width 2 height 3
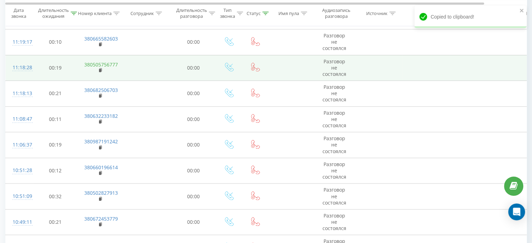
scroll to position [663, 0]
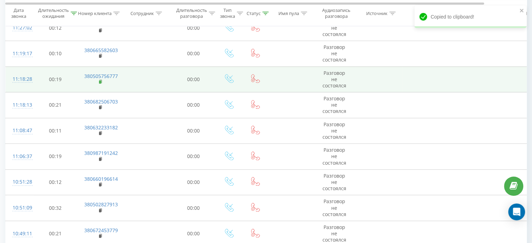
click at [100, 80] on rect at bounding box center [100, 81] width 2 height 3
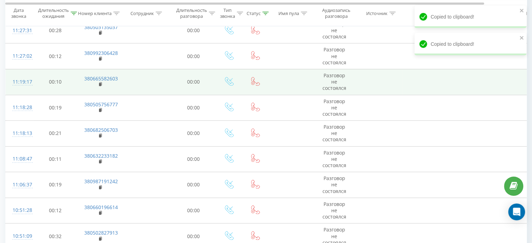
scroll to position [628, 0]
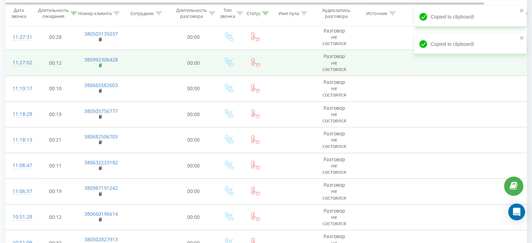
click at [100, 64] on rect at bounding box center [100, 65] width 2 height 3
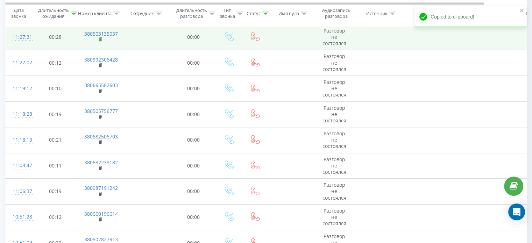
click at [100, 38] on rect at bounding box center [100, 39] width 2 height 3
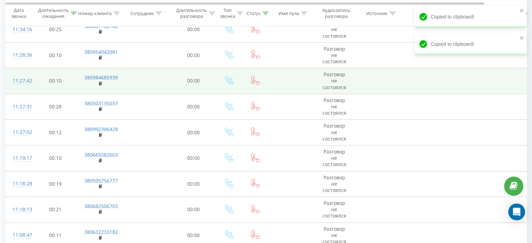
scroll to position [558, 0]
click at [100, 84] on rect at bounding box center [100, 84] width 2 height 3
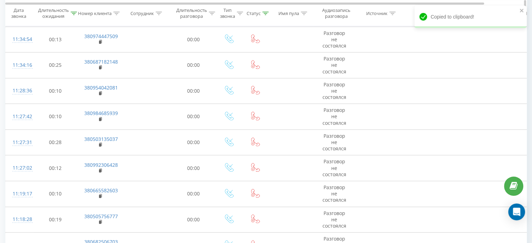
scroll to position [488, 0]
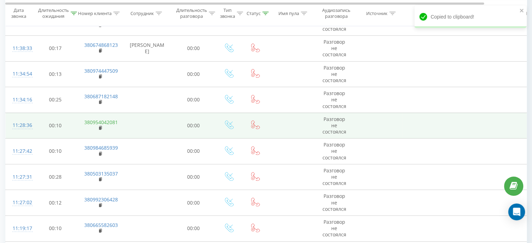
drag, startPoint x: 100, startPoint y: 126, endPoint x: 104, endPoint y: 119, distance: 7.7
click at [100, 127] on rect at bounding box center [100, 128] width 2 height 3
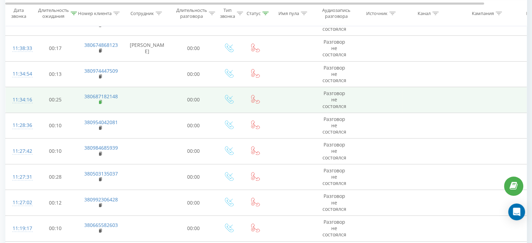
click at [100, 101] on rect at bounding box center [100, 102] width 2 height 3
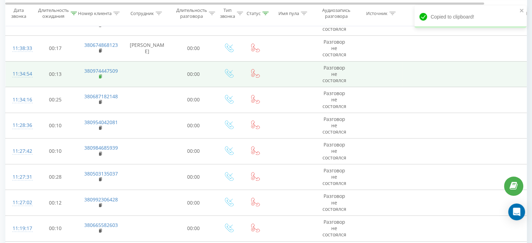
click at [100, 76] on rect at bounding box center [100, 76] width 2 height 3
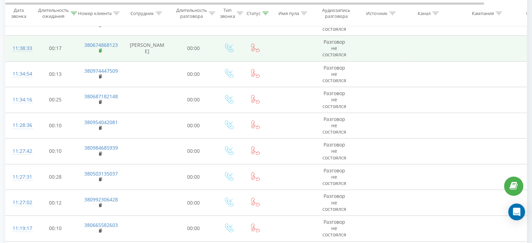
click at [100, 49] on rect at bounding box center [100, 50] width 2 height 3
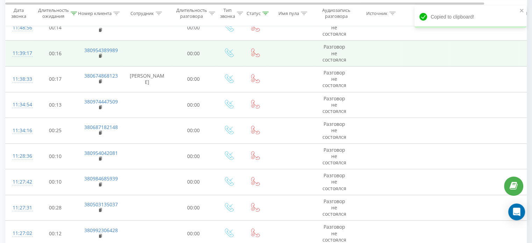
scroll to position [418, 0]
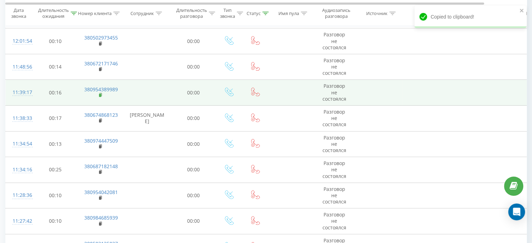
click at [100, 95] on rect at bounding box center [100, 95] width 2 height 3
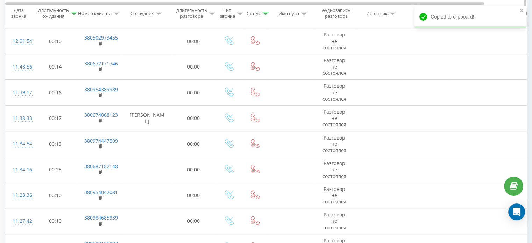
drag, startPoint x: 100, startPoint y: 44, endPoint x: 122, endPoint y: 18, distance: 34.1
click at [100, 44] on rect at bounding box center [100, 43] width 2 height 3
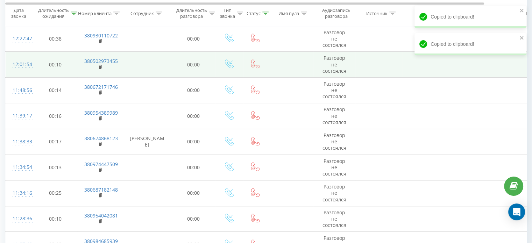
scroll to position [383, 0]
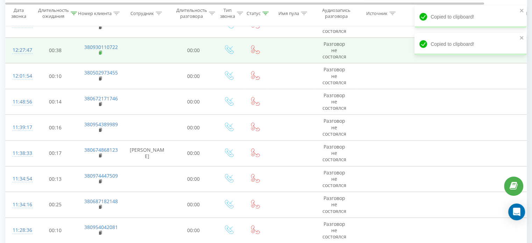
click at [100, 51] on rect at bounding box center [100, 52] width 2 height 3
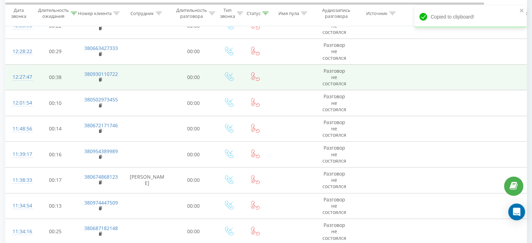
scroll to position [348, 0]
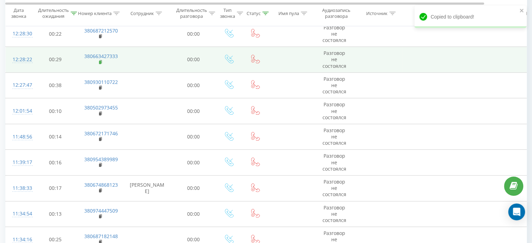
click at [100, 61] on rect at bounding box center [100, 62] width 2 height 3
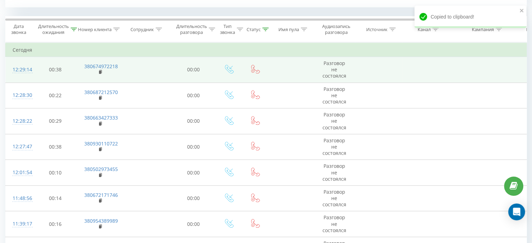
scroll to position [278, 0]
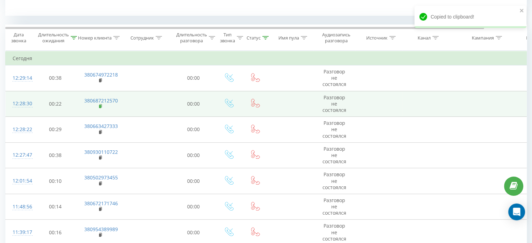
click at [101, 104] on icon at bounding box center [101, 106] width 4 height 5
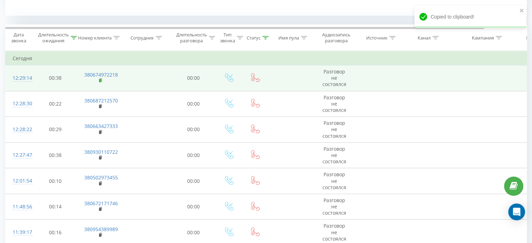
click at [99, 80] on rect at bounding box center [100, 80] width 2 height 3
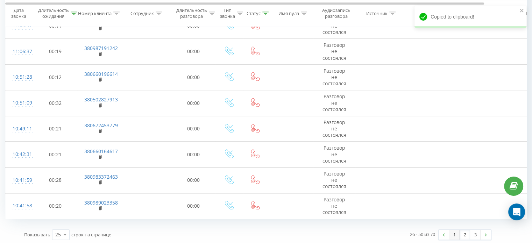
click at [454, 230] on link "1" at bounding box center [454, 235] width 10 height 10
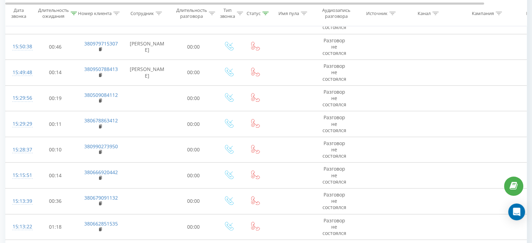
scroll to position [774, 0]
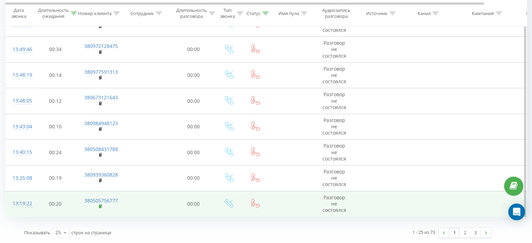
click at [100, 208] on rect at bounding box center [100, 206] width 2 height 3
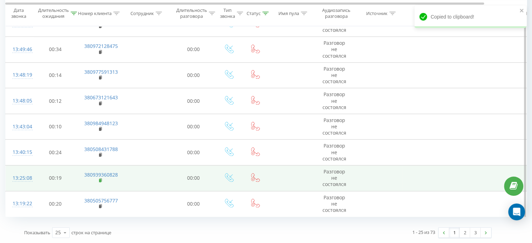
click at [99, 179] on icon at bounding box center [101, 180] width 4 height 5
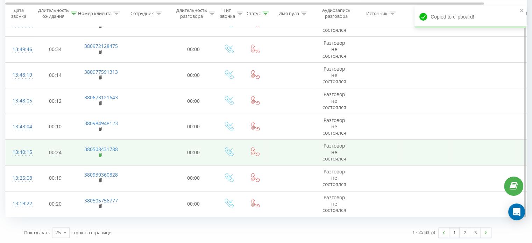
click at [101, 155] on rect at bounding box center [100, 155] width 2 height 3
click at [99, 155] on rect at bounding box center [100, 155] width 2 height 3
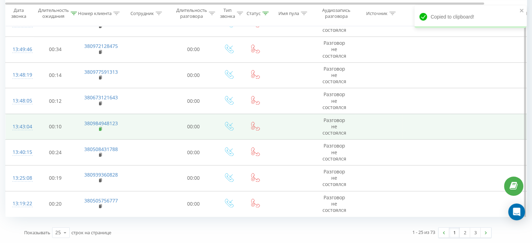
click at [99, 131] on icon at bounding box center [101, 129] width 4 height 5
click at [99, 131] on rect at bounding box center [100, 129] width 2 height 3
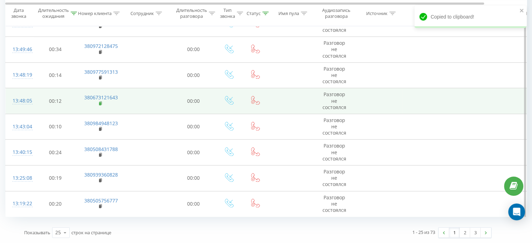
click at [100, 105] on rect at bounding box center [100, 103] width 2 height 3
click at [98, 103] on td "380673121643" at bounding box center [99, 101] width 45 height 26
click at [100, 103] on rect at bounding box center [100, 103] width 2 height 3
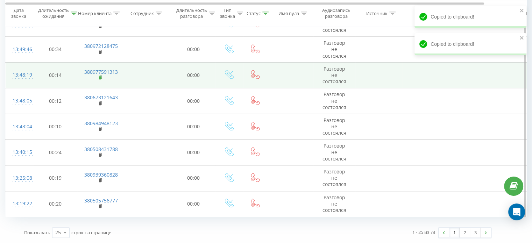
click at [100, 78] on rect at bounding box center [100, 77] width 2 height 3
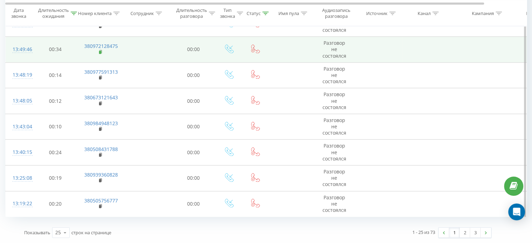
click at [101, 50] on icon at bounding box center [100, 51] width 2 height 3
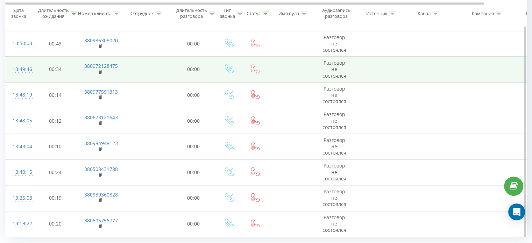
scroll to position [739, 0]
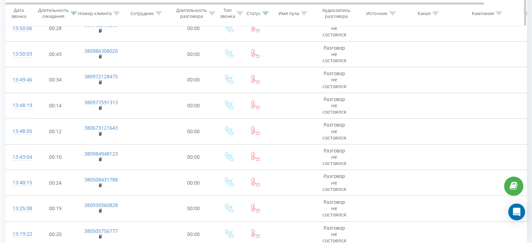
drag, startPoint x: 101, startPoint y: 62, endPoint x: 147, endPoint y: 6, distance: 72.9
click at [101, 58] on icon at bounding box center [100, 56] width 2 height 3
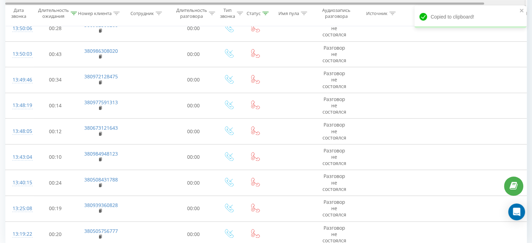
drag, startPoint x: 99, startPoint y: 36, endPoint x: 131, endPoint y: 2, distance: 46.6
click at [99, 33] on rect at bounding box center [100, 30] width 2 height 3
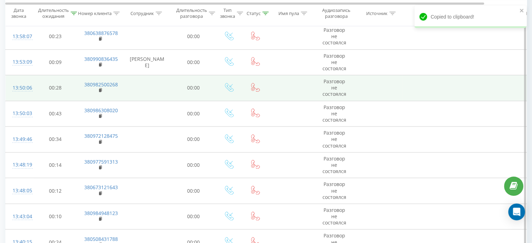
scroll to position [669, 0]
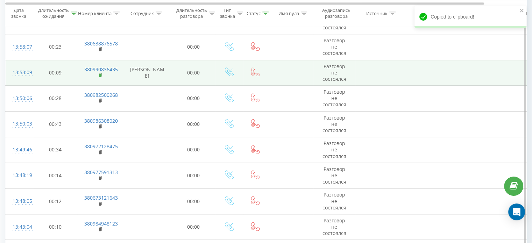
click at [100, 77] on rect at bounding box center [100, 75] width 2 height 3
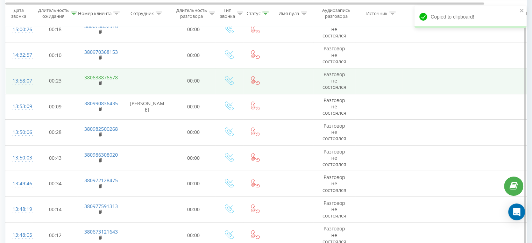
scroll to position [599, 0]
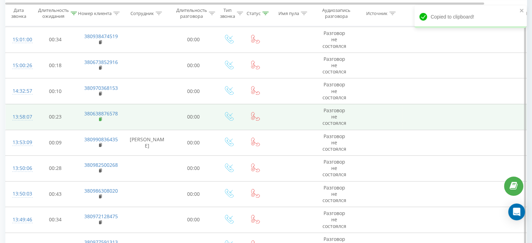
click at [100, 119] on rect at bounding box center [100, 119] width 2 height 3
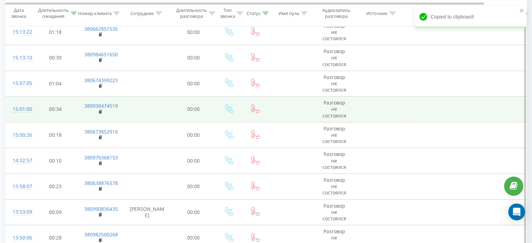
scroll to position [529, 0]
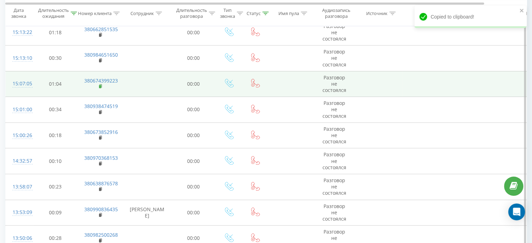
click at [100, 86] on rect at bounding box center [100, 86] width 2 height 3
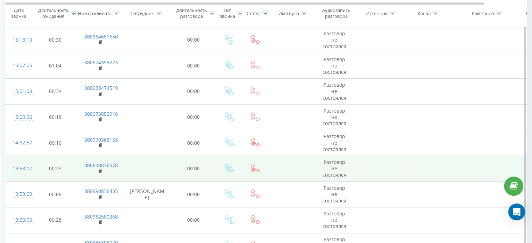
scroll to position [564, 0]
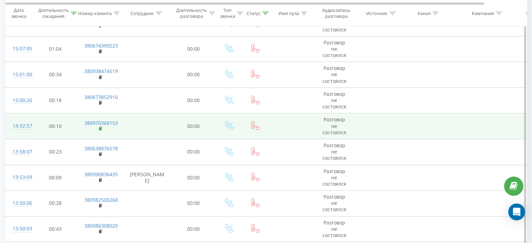
click at [101, 127] on icon at bounding box center [100, 128] width 2 height 3
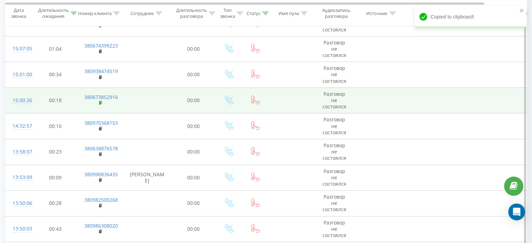
click at [100, 102] on rect at bounding box center [100, 102] width 2 height 3
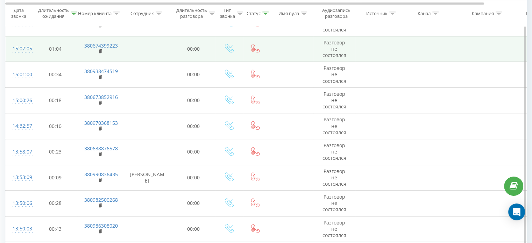
drag, startPoint x: 102, startPoint y: 78, endPoint x: 116, endPoint y: 50, distance: 31.2
click at [102, 78] on icon at bounding box center [101, 77] width 4 height 5
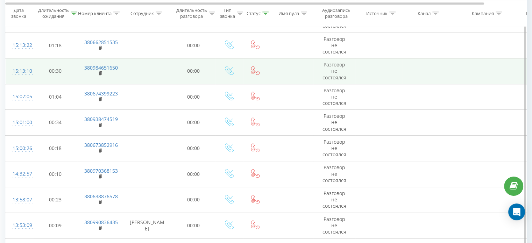
scroll to position [494, 0]
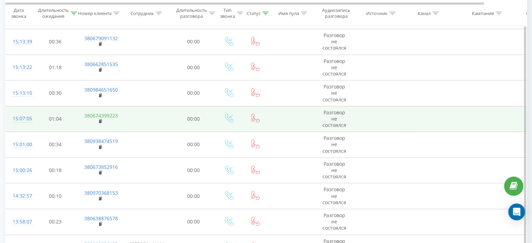
click at [100, 120] on rect at bounding box center [100, 121] width 2 height 3
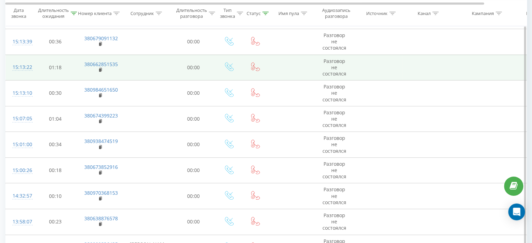
drag, startPoint x: 99, startPoint y: 94, endPoint x: 125, endPoint y: 61, distance: 41.6
click at [99, 94] on rect at bounding box center [100, 95] width 2 height 3
click at [100, 68] on icon at bounding box center [100, 69] width 2 height 3
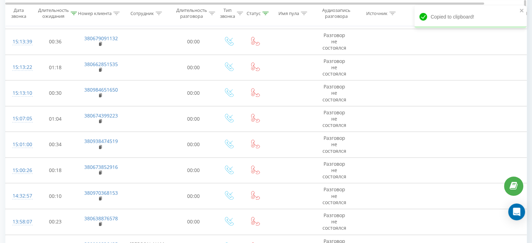
drag, startPoint x: 100, startPoint y: 42, endPoint x: 118, endPoint y: 24, distance: 25.5
click at [100, 42] on icon at bounding box center [100, 43] width 2 height 3
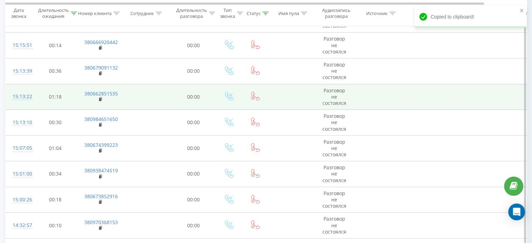
scroll to position [459, 0]
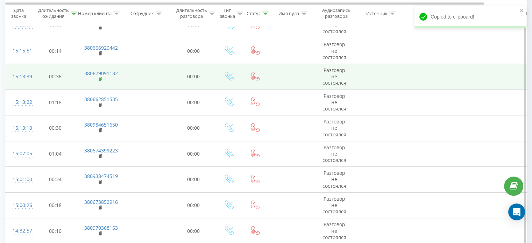
click at [99, 79] on rect at bounding box center [100, 79] width 2 height 3
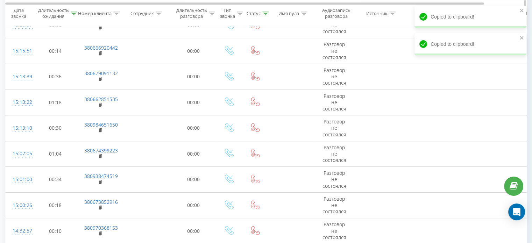
drag, startPoint x: 99, startPoint y: 53, endPoint x: 140, endPoint y: 9, distance: 60.4
click at [99, 53] on rect at bounding box center [100, 53] width 2 height 3
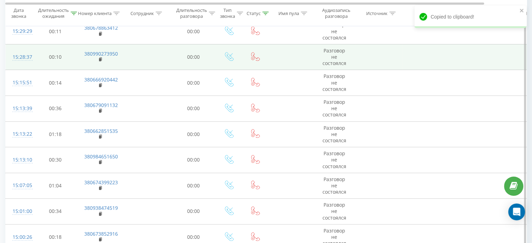
scroll to position [389, 0]
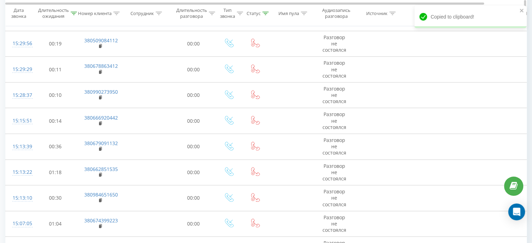
drag, startPoint x: 100, startPoint y: 97, endPoint x: 145, endPoint y: 10, distance: 98.2
click at [100, 97] on rect at bounding box center [100, 97] width 2 height 3
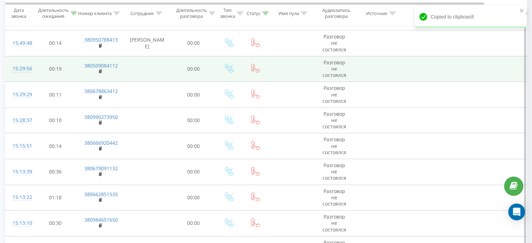
scroll to position [354, 0]
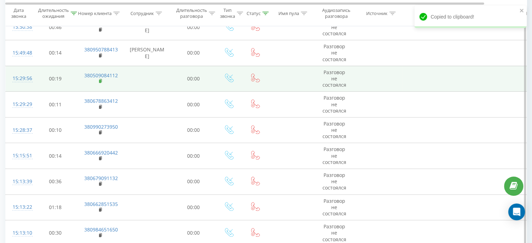
click at [99, 82] on rect at bounding box center [100, 81] width 2 height 3
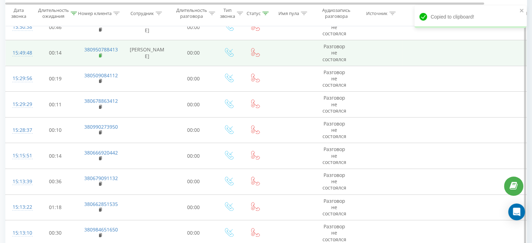
click at [100, 56] on rect at bounding box center [100, 55] width 2 height 3
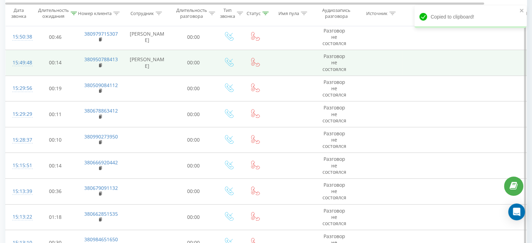
scroll to position [319, 0]
click at [101, 65] on rect at bounding box center [100, 64] width 2 height 3
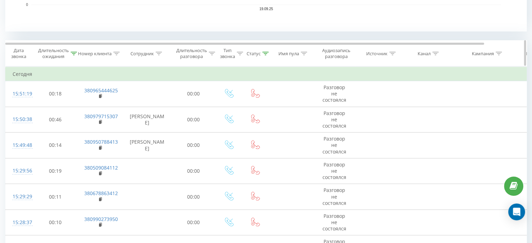
scroll to position [214, 0]
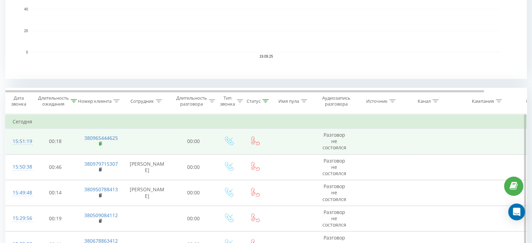
click at [100, 144] on rect at bounding box center [100, 143] width 2 height 3
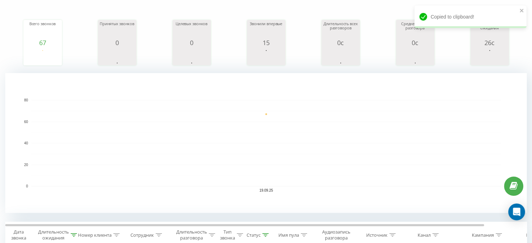
scroll to position [74, 0]
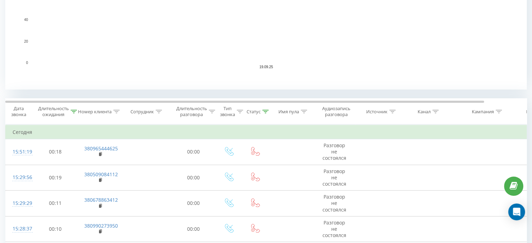
scroll to position [210, 0]
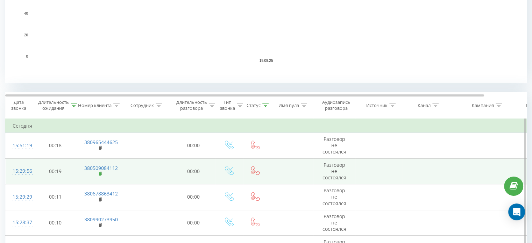
click at [100, 173] on rect at bounding box center [100, 174] width 2 height 3
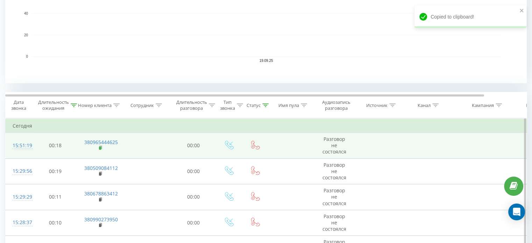
click at [101, 147] on icon at bounding box center [100, 147] width 2 height 3
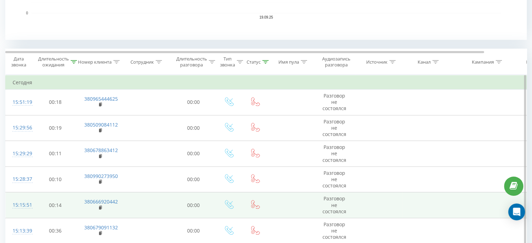
scroll to position [280, 0]
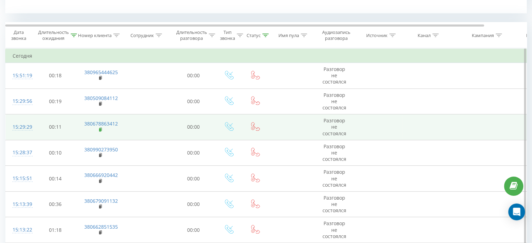
click at [100, 129] on rect at bounding box center [100, 129] width 2 height 3
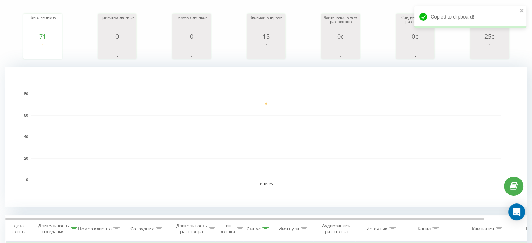
scroll to position [70, 0]
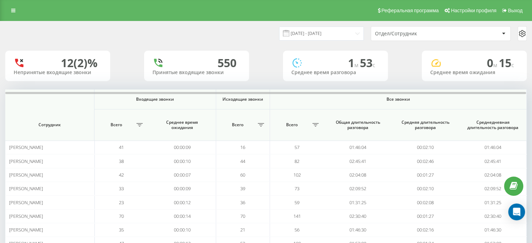
scroll to position [218, 0]
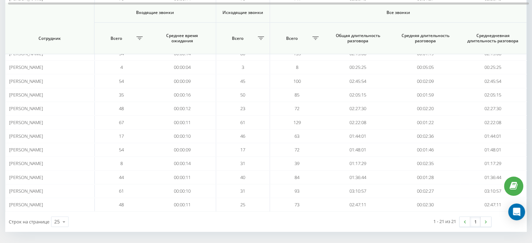
click at [466, 219] on link at bounding box center [465, 222] width 10 height 10
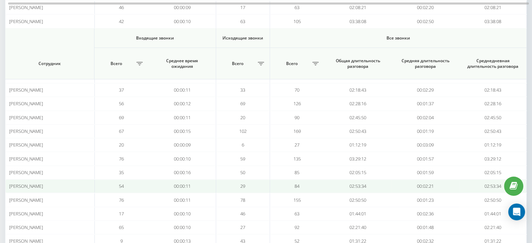
scroll to position [175, 0]
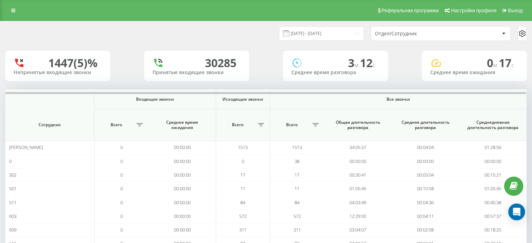
click at [401, 35] on div "Отдел/Сотрудник" at bounding box center [417, 34] width 84 height 6
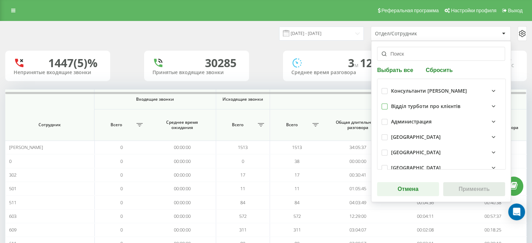
click at [383, 104] on label at bounding box center [385, 104] width 6 height 0
checkbox input "true"
click at [460, 191] on button "Применить" at bounding box center [474, 189] width 62 height 14
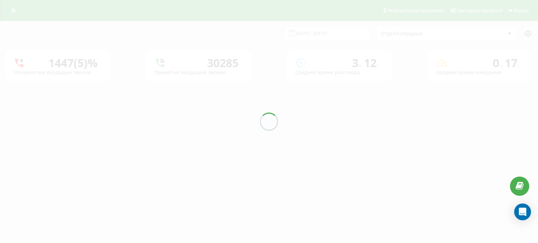
click at [302, 29] on div at bounding box center [269, 121] width 538 height 243
click at [303, 35] on div at bounding box center [269, 121] width 538 height 243
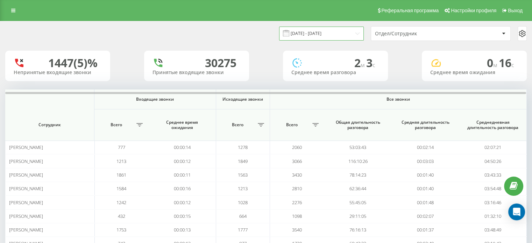
click at [304, 34] on input "[DATE] - [DATE]" at bounding box center [321, 34] width 85 height 14
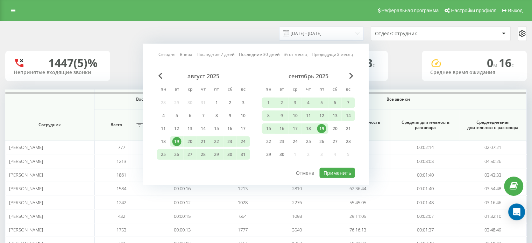
click at [321, 130] on div "19" at bounding box center [321, 128] width 9 height 9
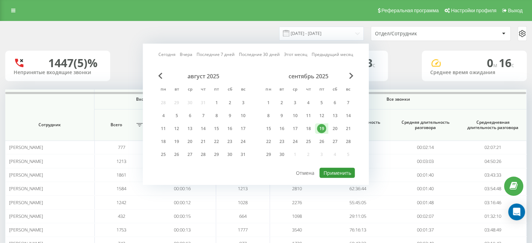
click at [333, 170] on button "Применить" at bounding box center [337, 173] width 35 height 10
type input "[DATE] - [DATE]"
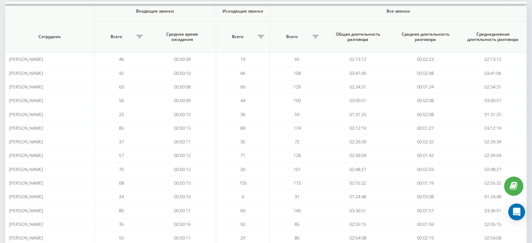
scroll to position [105, 0]
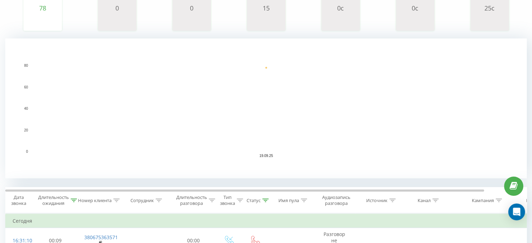
scroll to position [70, 0]
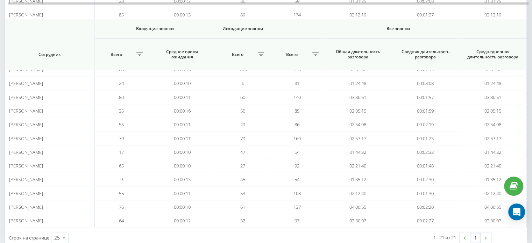
scroll to position [218, 0]
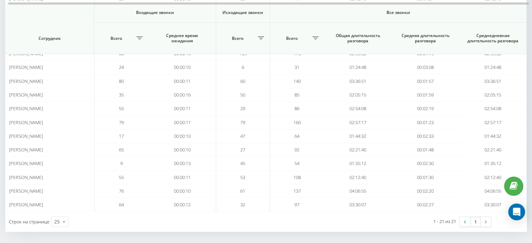
click at [472, 220] on link "1" at bounding box center [475, 222] width 10 height 10
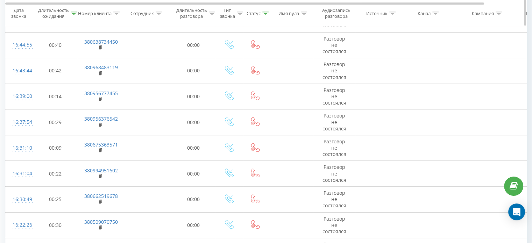
scroll to position [350, 0]
